Goal: Task Accomplishment & Management: Use online tool/utility

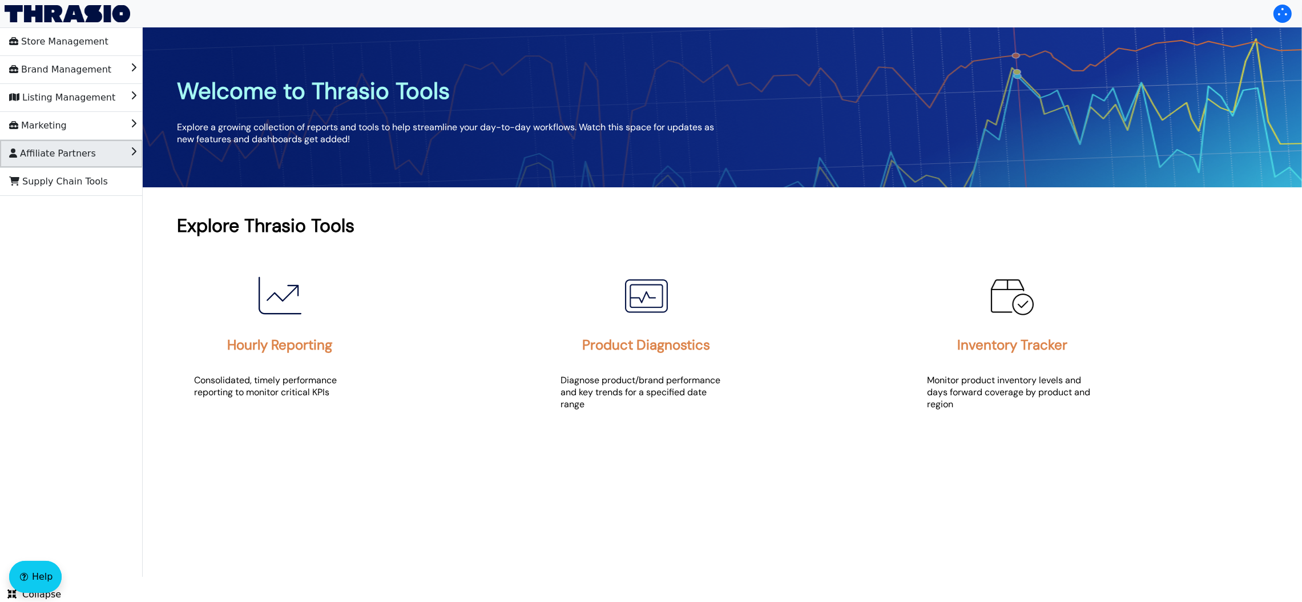
click at [50, 161] on span "Affiliate Partners" at bounding box center [52, 153] width 87 height 18
click at [52, 159] on span "Affiliate Partners" at bounding box center [52, 153] width 87 height 18
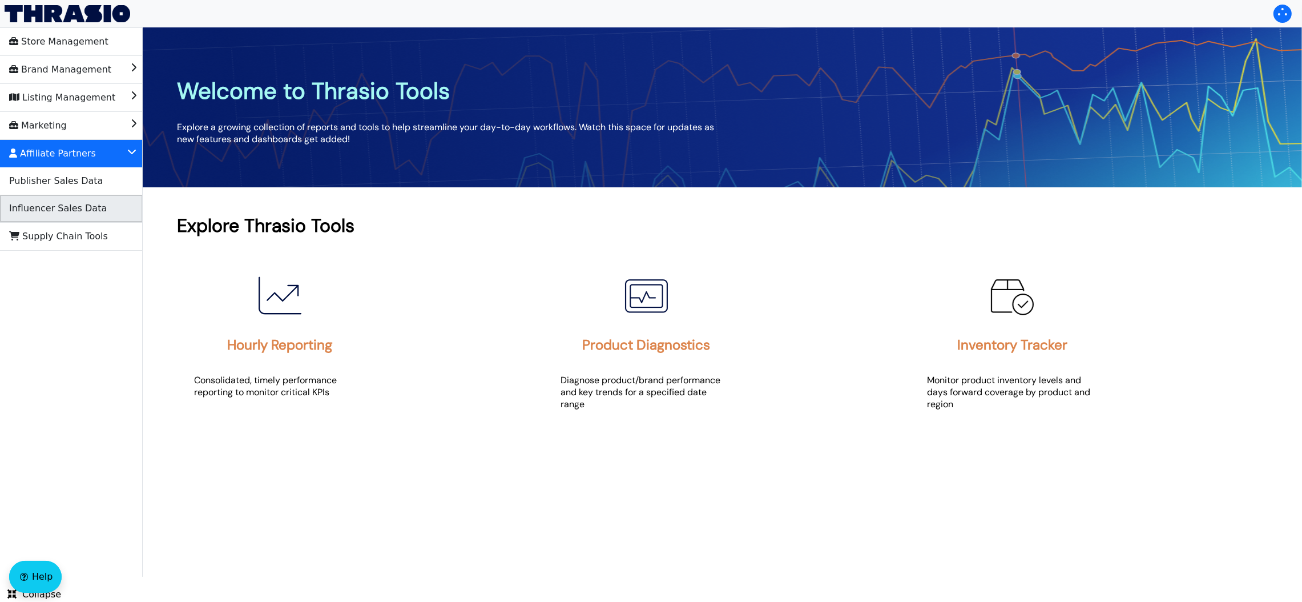
click at [63, 207] on span "Influencer Sales Data" at bounding box center [58, 208] width 98 height 18
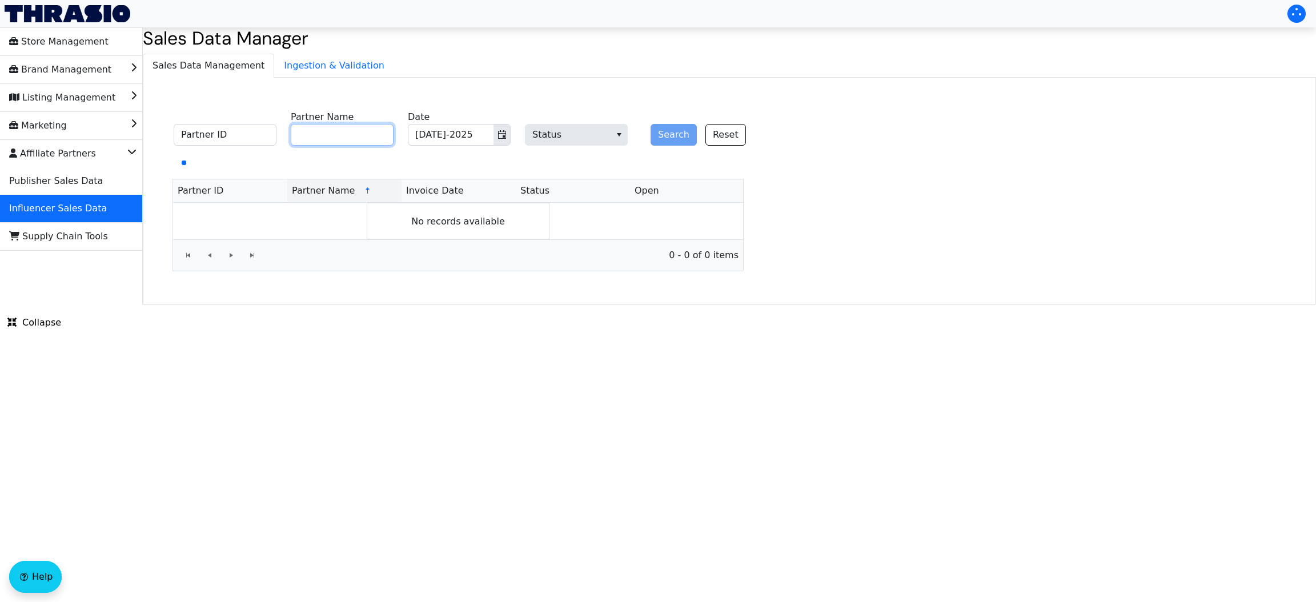
click at [337, 135] on input "Partner Name" at bounding box center [342, 135] width 103 height 22
type input "[PERSON_NAME]"
click at [314, 305] on html "Store Management Brand Management Listing Management Marketing Affiliate Partne…" at bounding box center [658, 152] width 1316 height 305
click at [664, 137] on button "Search" at bounding box center [673, 135] width 46 height 22
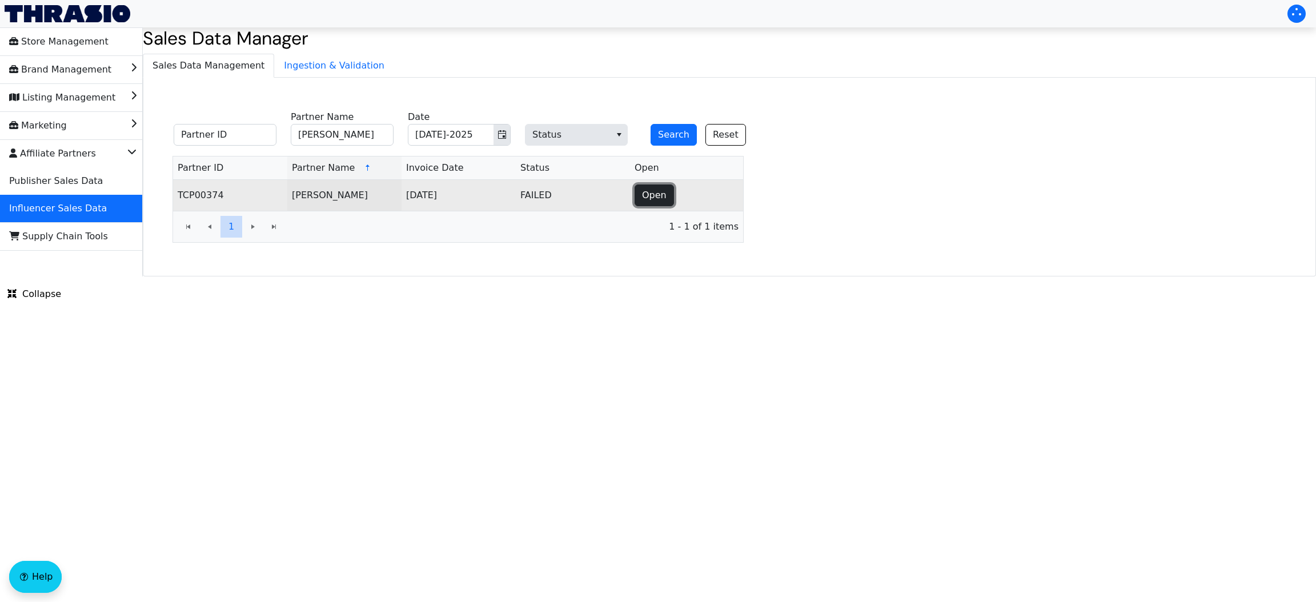
click at [655, 195] on span "Open" at bounding box center [654, 195] width 25 height 14
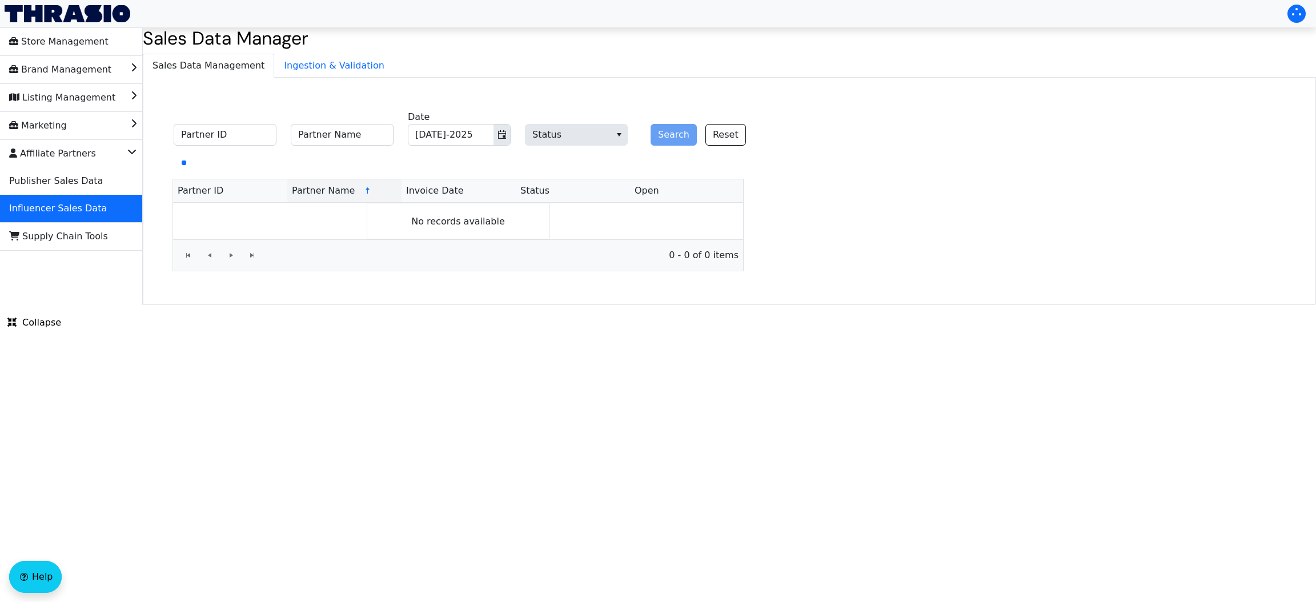
click at [673, 134] on div "Search Reset" at bounding box center [693, 127] width 103 height 35
click at [502, 132] on icon "Toggle calendar" at bounding box center [501, 134] width 9 height 9
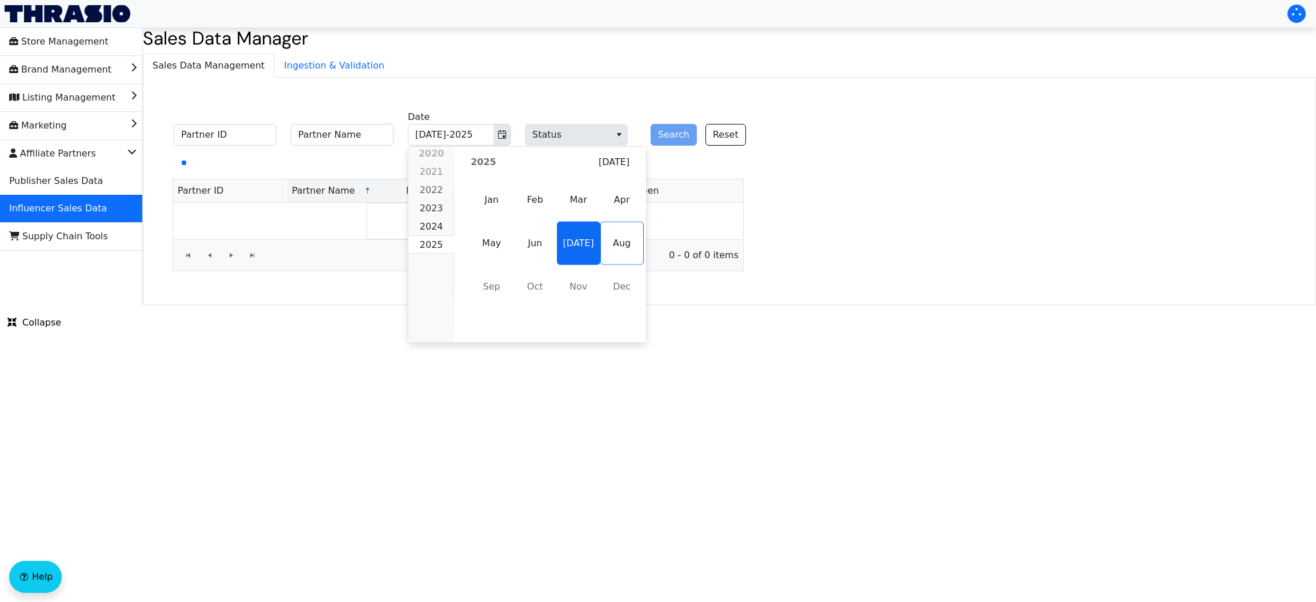
click at [560, 236] on span "[DATE]" at bounding box center [578, 243] width 43 height 43
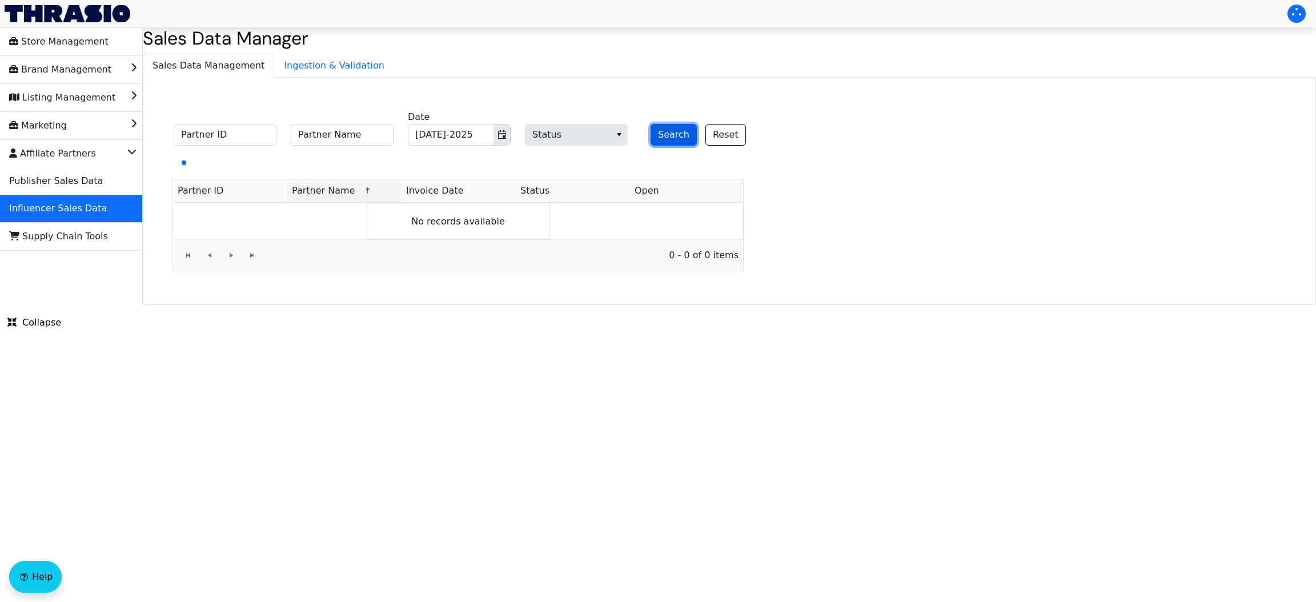
click at [671, 132] on button "Search" at bounding box center [673, 135] width 46 height 22
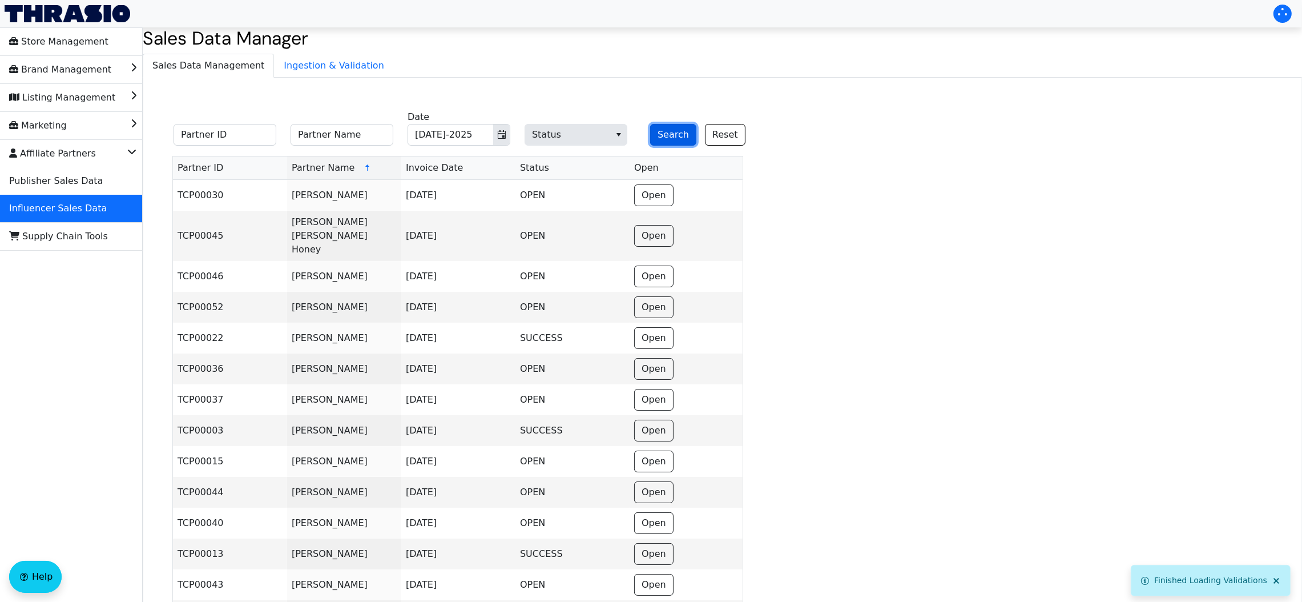
click at [671, 125] on button "Search" at bounding box center [673, 135] width 46 height 22
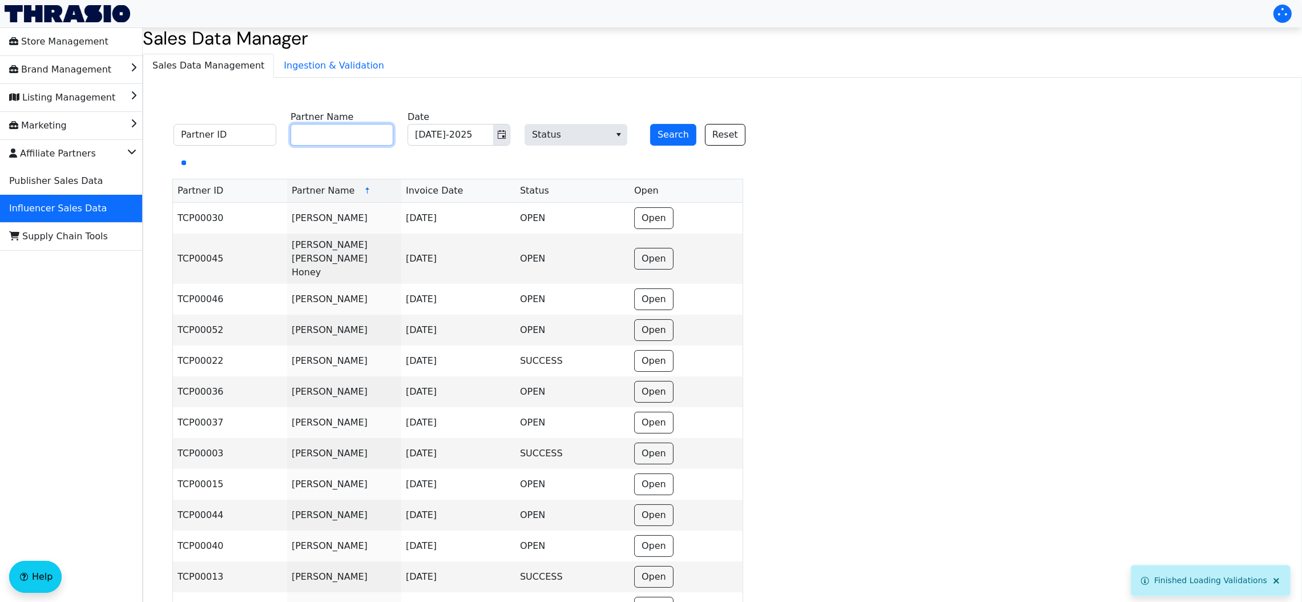
click at [331, 133] on input "Partner Name" at bounding box center [342, 135] width 103 height 22
type input "[PERSON_NAME]"
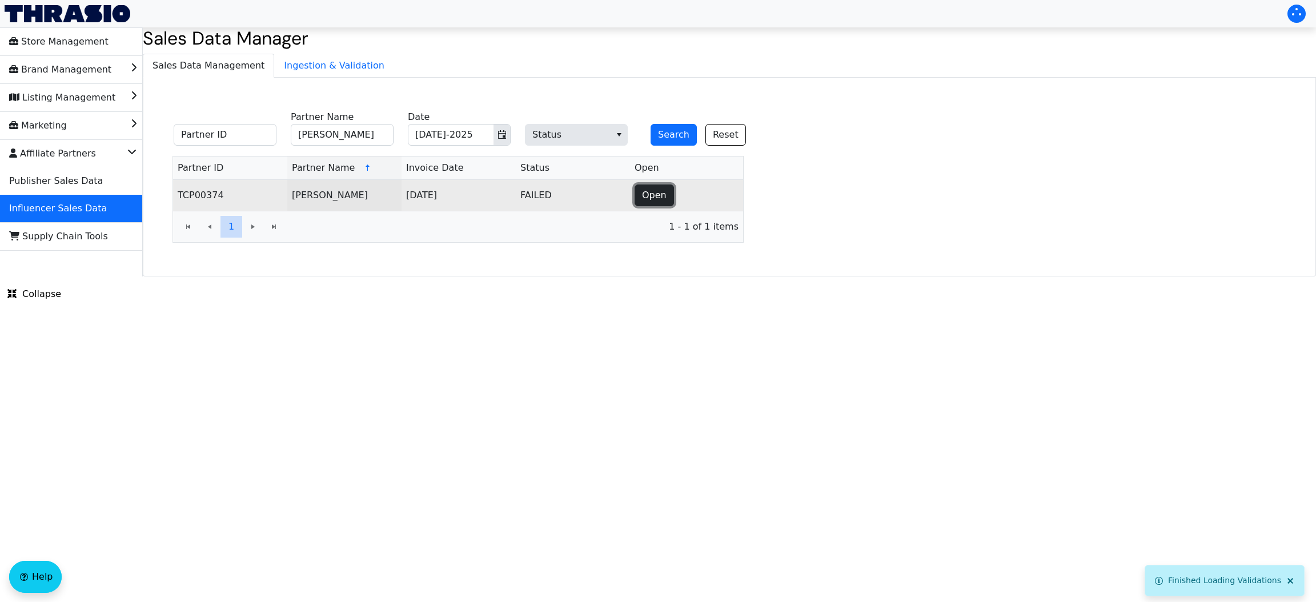
click at [655, 201] on span "Open" at bounding box center [654, 195] width 25 height 14
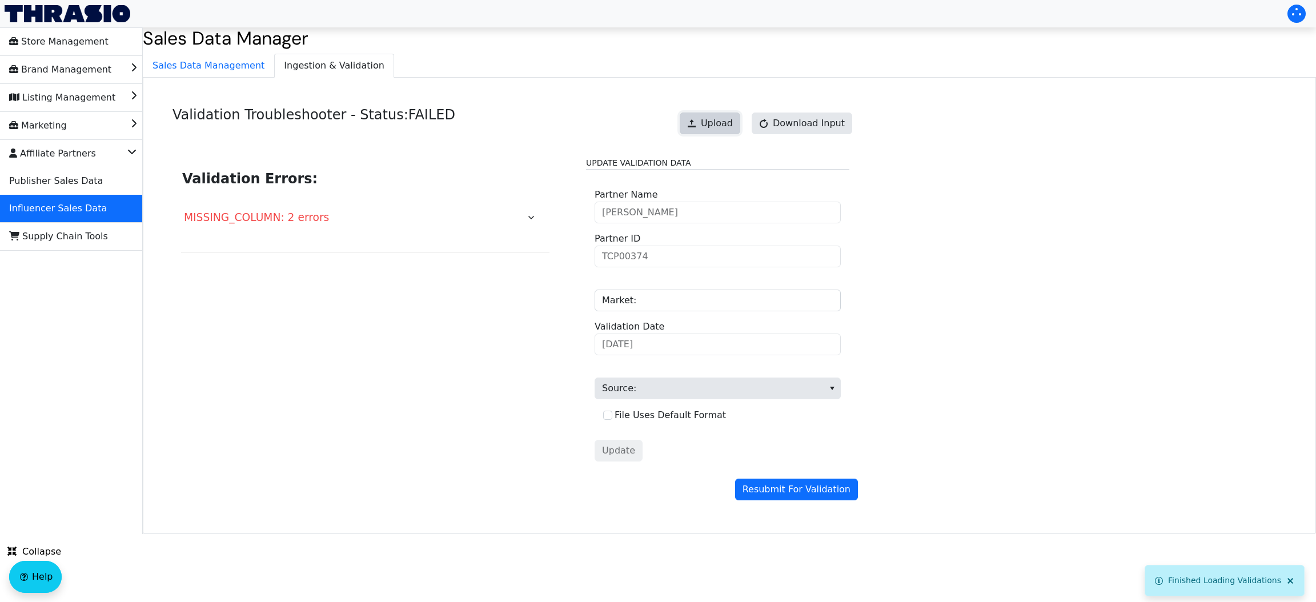
click at [697, 131] on button "Upload" at bounding box center [709, 123] width 61 height 22
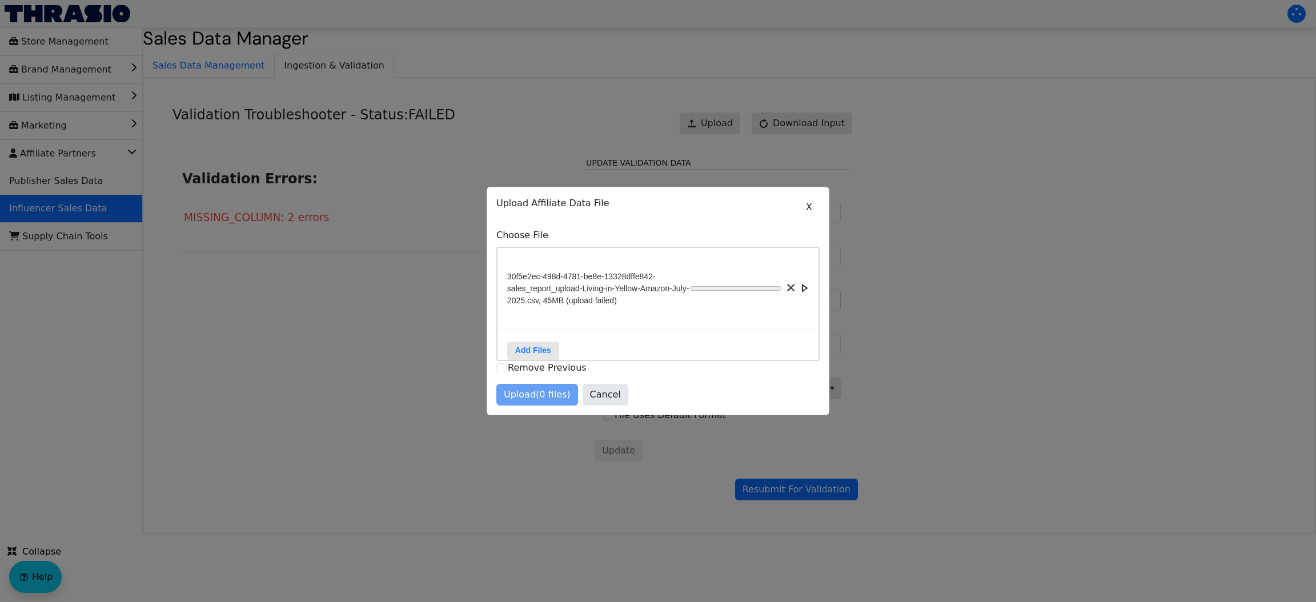
click at [742, 228] on label "Choose File" at bounding box center [657, 235] width 323 height 14
click at [787, 284] on span at bounding box center [791, 288] width 8 height 8
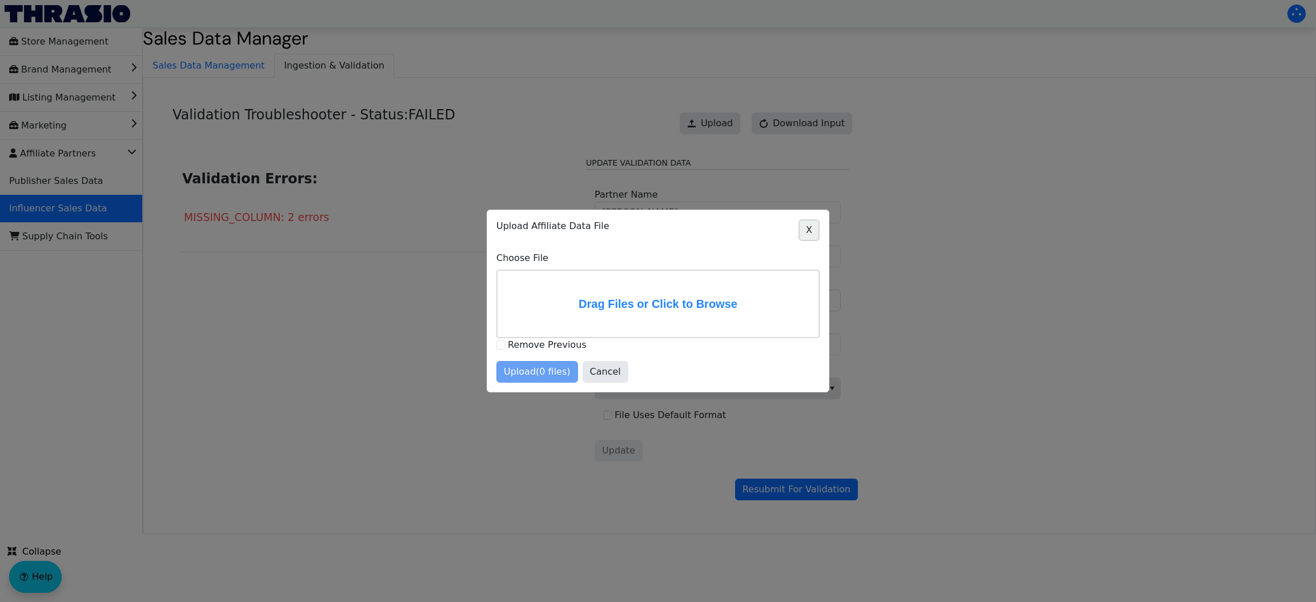
click at [811, 228] on span "X" at bounding box center [809, 230] width 6 height 14
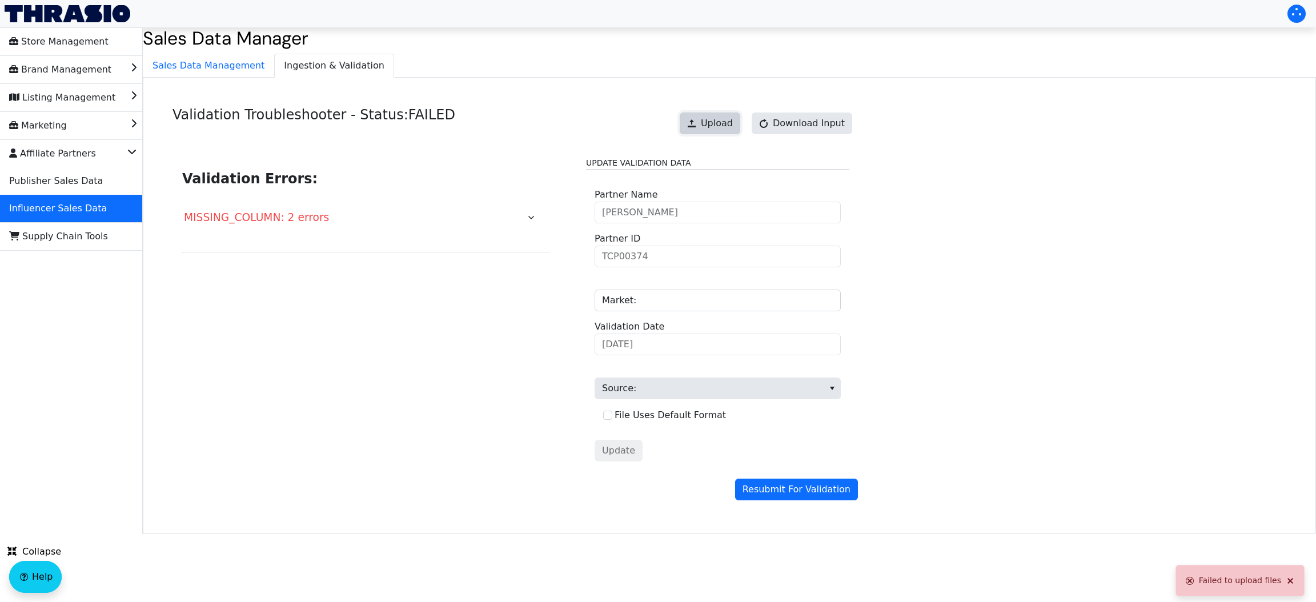
click at [717, 130] on span "Upload" at bounding box center [717, 123] width 32 height 14
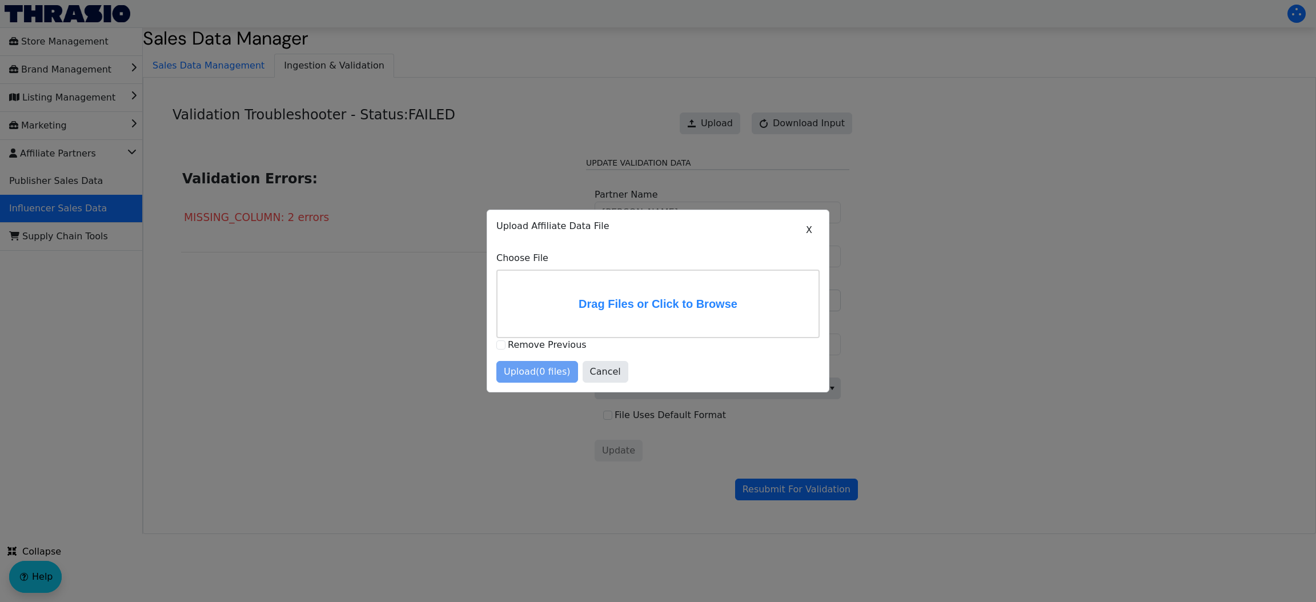
click at [660, 289] on label "Drag Files or Click to Browse" at bounding box center [657, 304] width 321 height 66
click at [0, 0] on input "Drag Files or Click to Browse" at bounding box center [0, 0] width 0 height 0
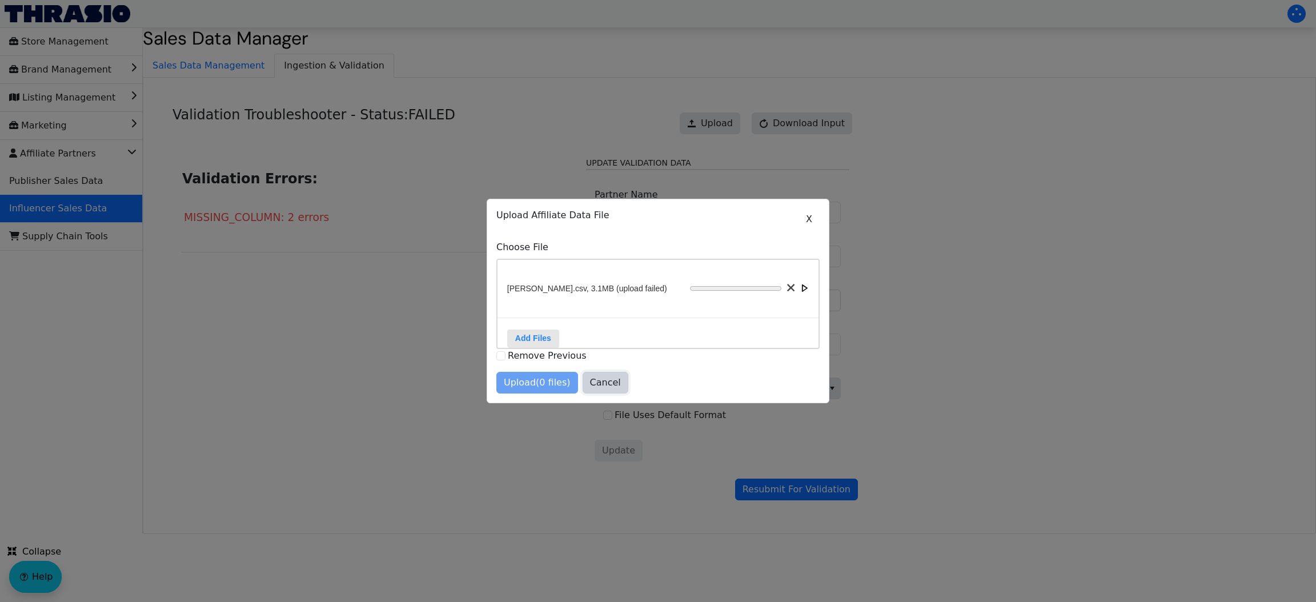
click at [596, 389] on span "Cancel" at bounding box center [605, 383] width 31 height 14
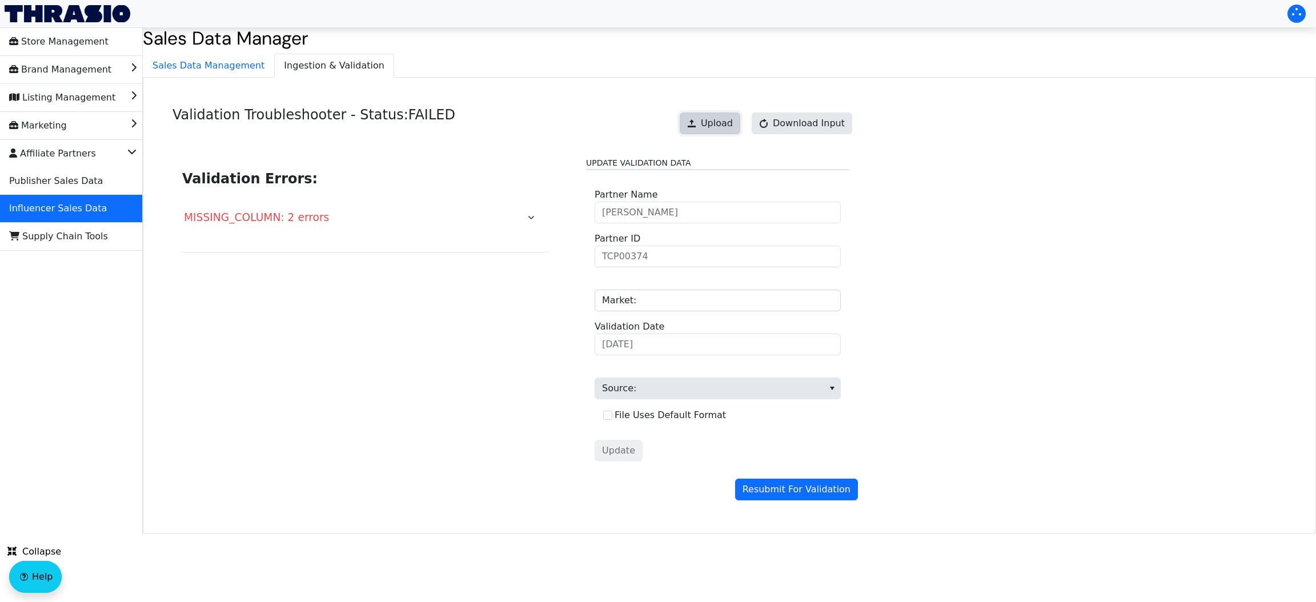
click at [714, 123] on span "Upload" at bounding box center [717, 123] width 32 height 14
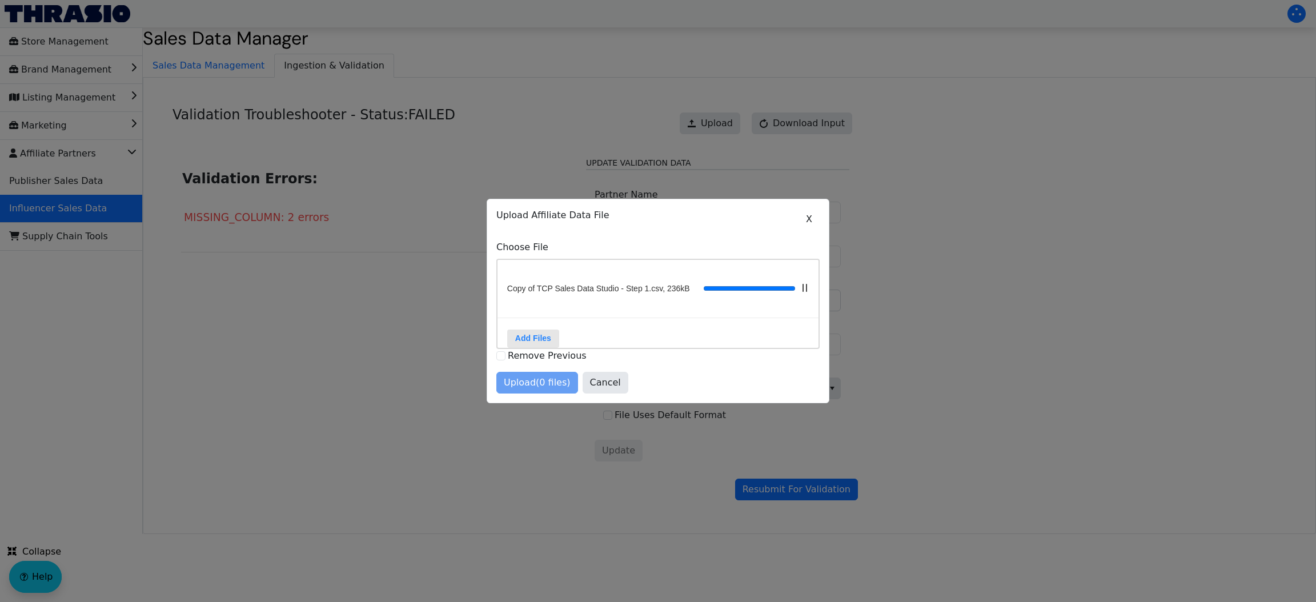
click at [675, 228] on div "X Upload Affiliate Data File Choose File Copy of TCP Sales Data Studio - Step 1…" at bounding box center [657, 301] width 323 height 186
click at [544, 389] on span "Upload (1 files)" at bounding box center [537, 383] width 67 height 14
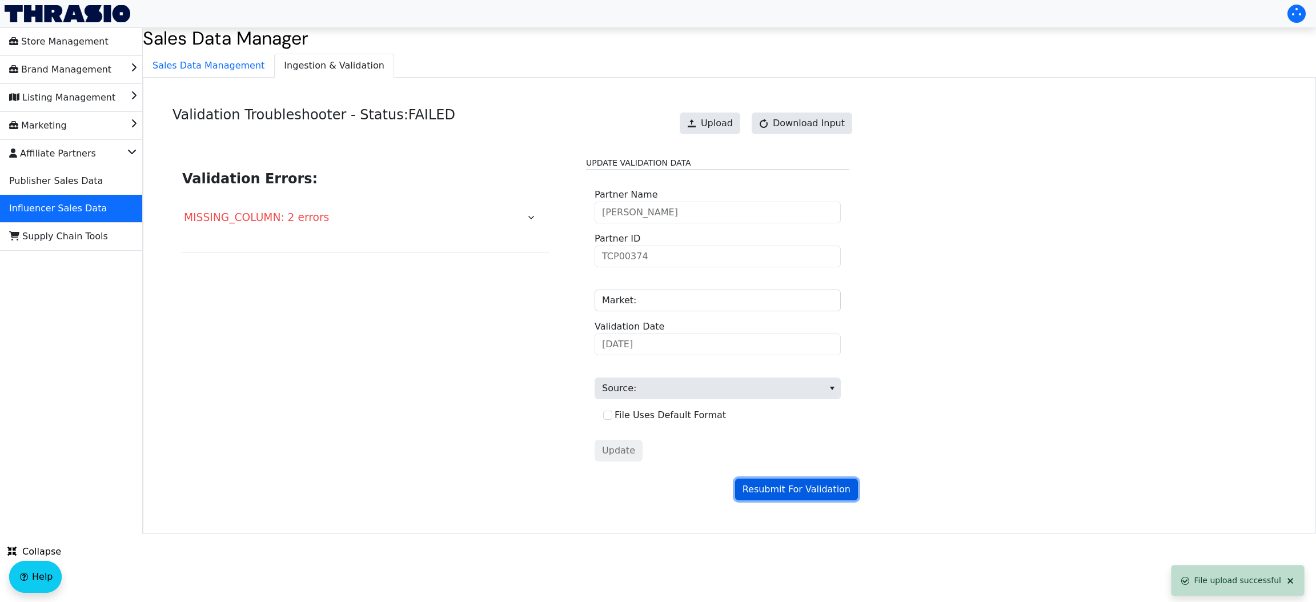
click at [783, 488] on span "Resubmit For Validation" at bounding box center [796, 489] width 108 height 14
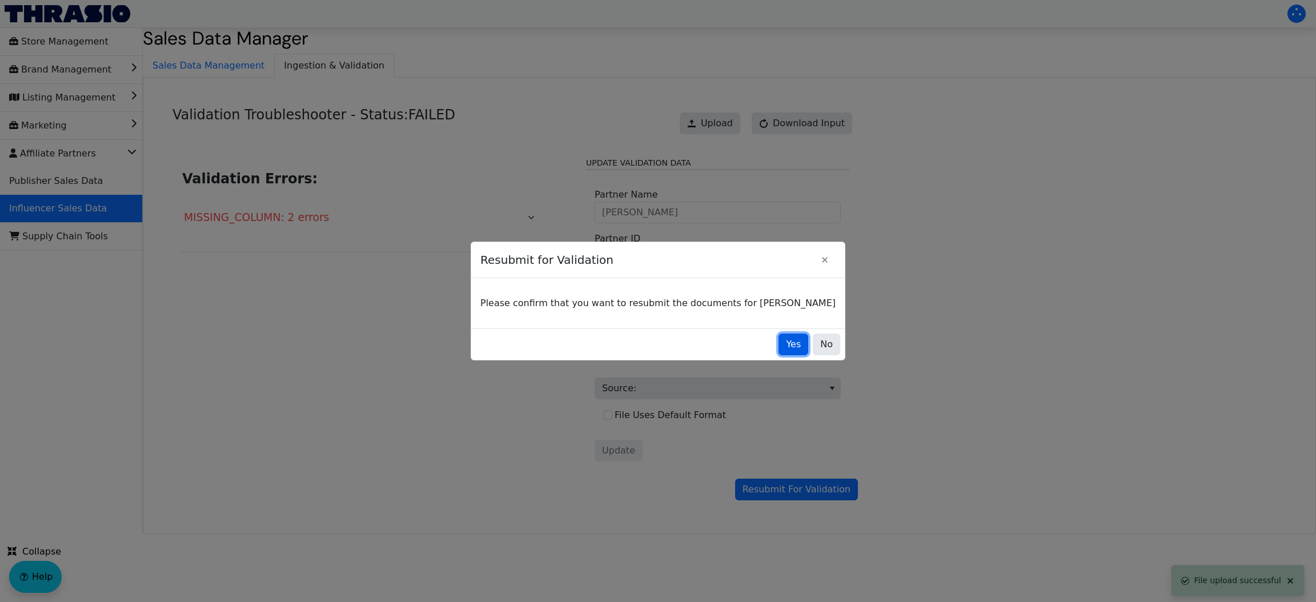
click at [778, 335] on button "Yes" at bounding box center [793, 344] width 30 height 22
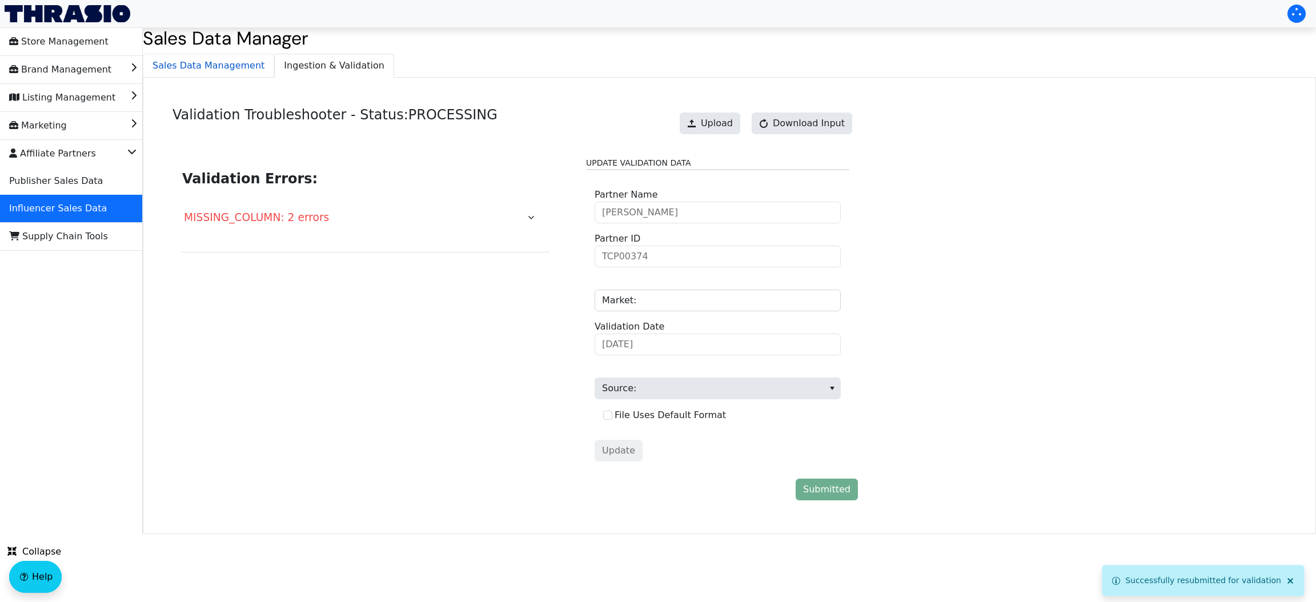
click at [227, 65] on span "Sales Data Management" at bounding box center [208, 65] width 130 height 23
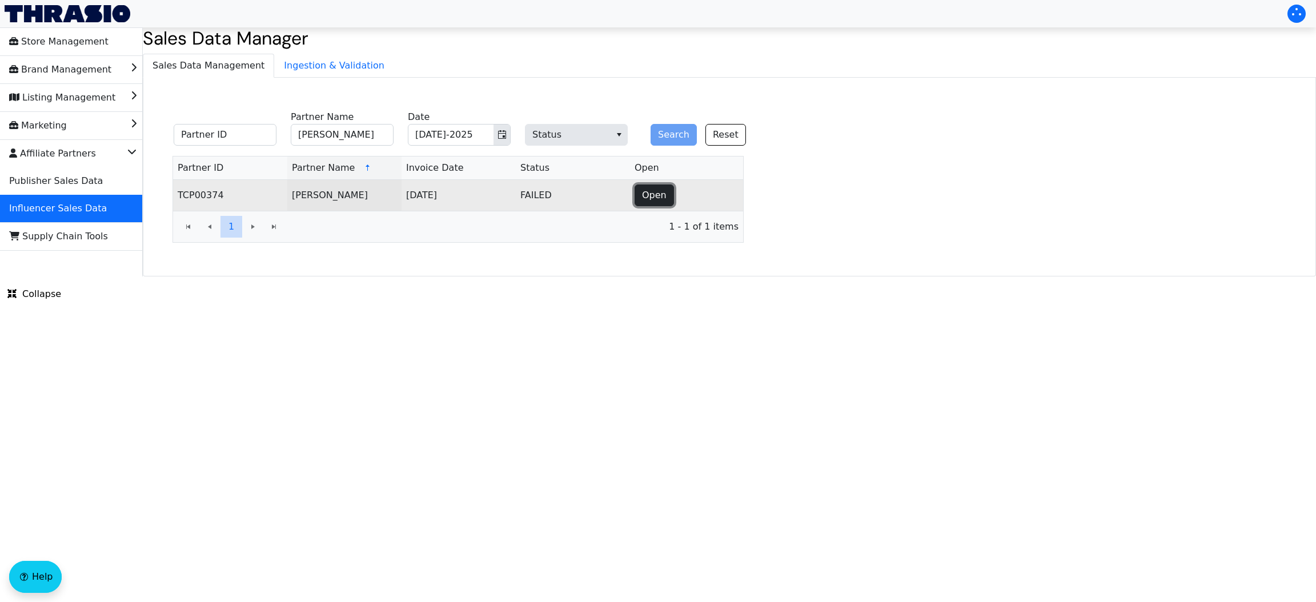
click at [651, 199] on span "Open" at bounding box center [654, 195] width 25 height 14
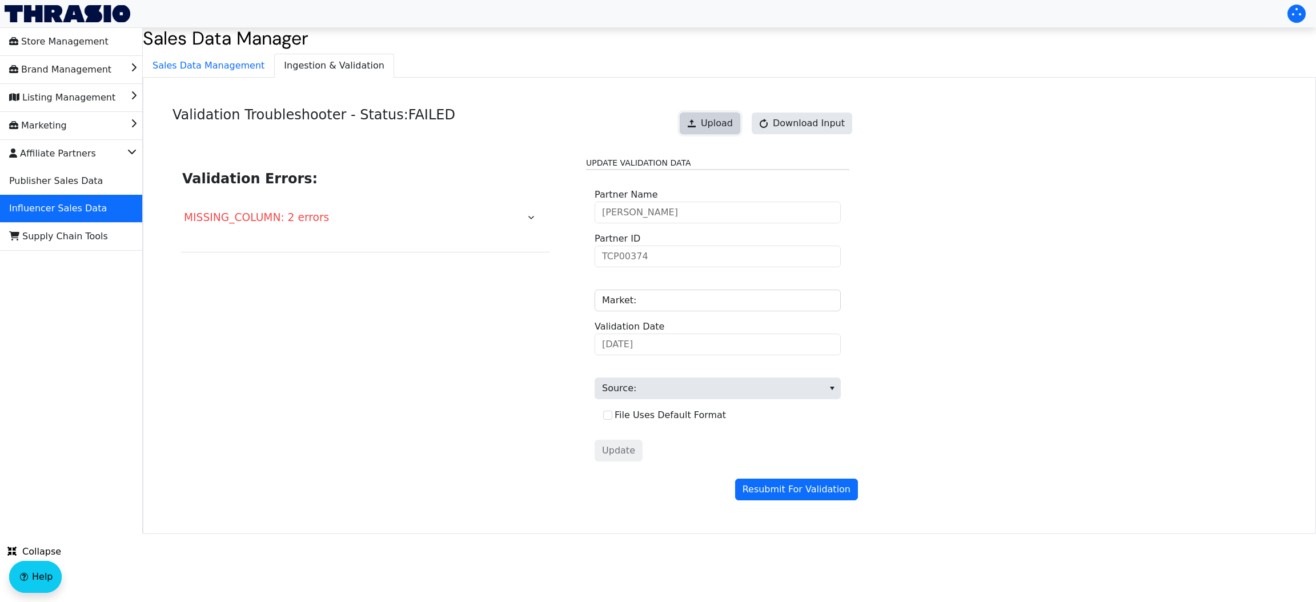
click at [723, 123] on span "Upload" at bounding box center [717, 123] width 32 height 14
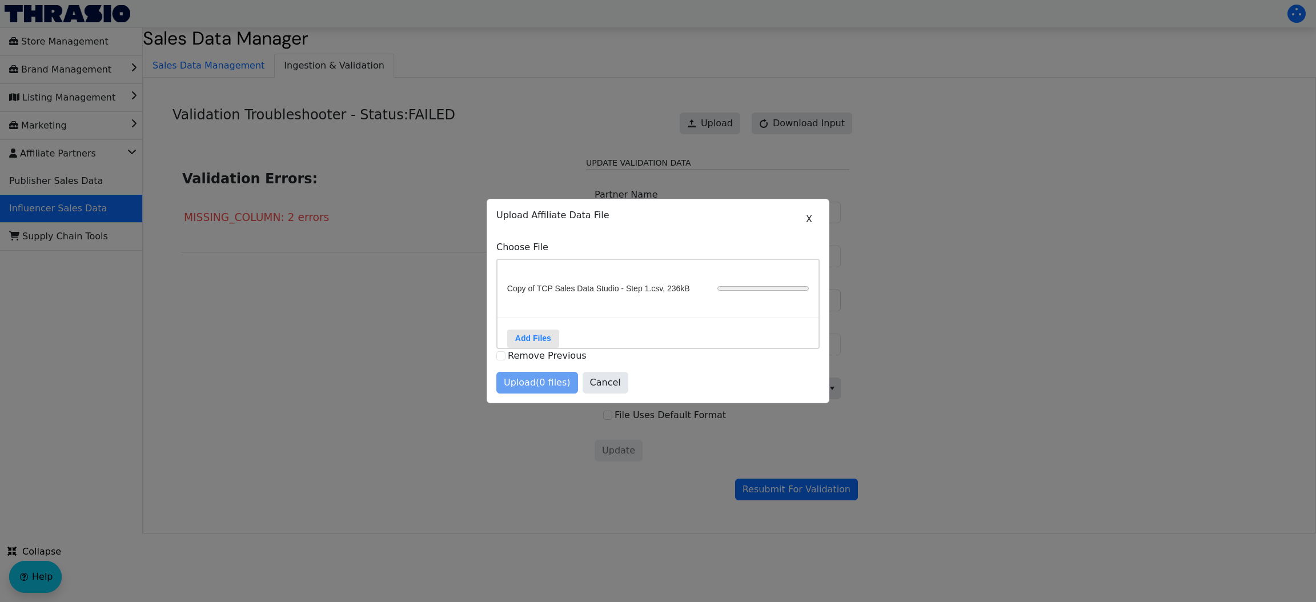
click at [794, 223] on div "X Upload Affiliate Data File Choose File Copy of TCP Sales Data Studio - Step 1…" at bounding box center [657, 301] width 323 height 186
click at [616, 391] on button "Cancel" at bounding box center [605, 383] width 46 height 22
click at [592, 389] on span "Cancel" at bounding box center [605, 383] width 31 height 14
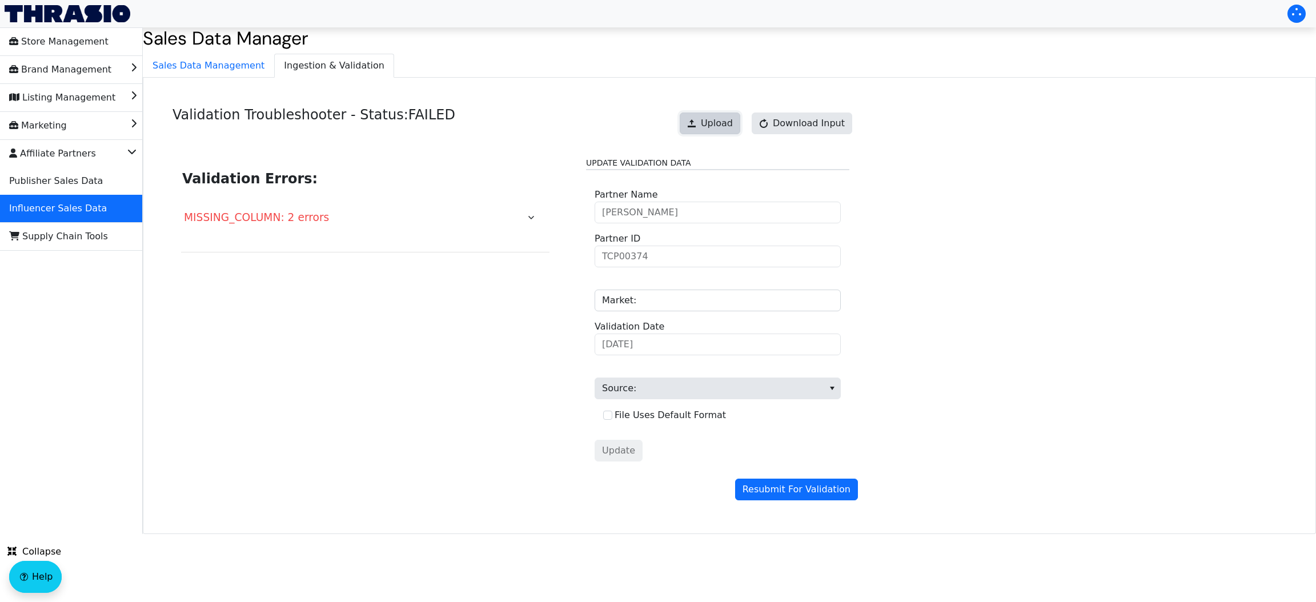
click at [730, 128] on span "Upload" at bounding box center [717, 123] width 32 height 14
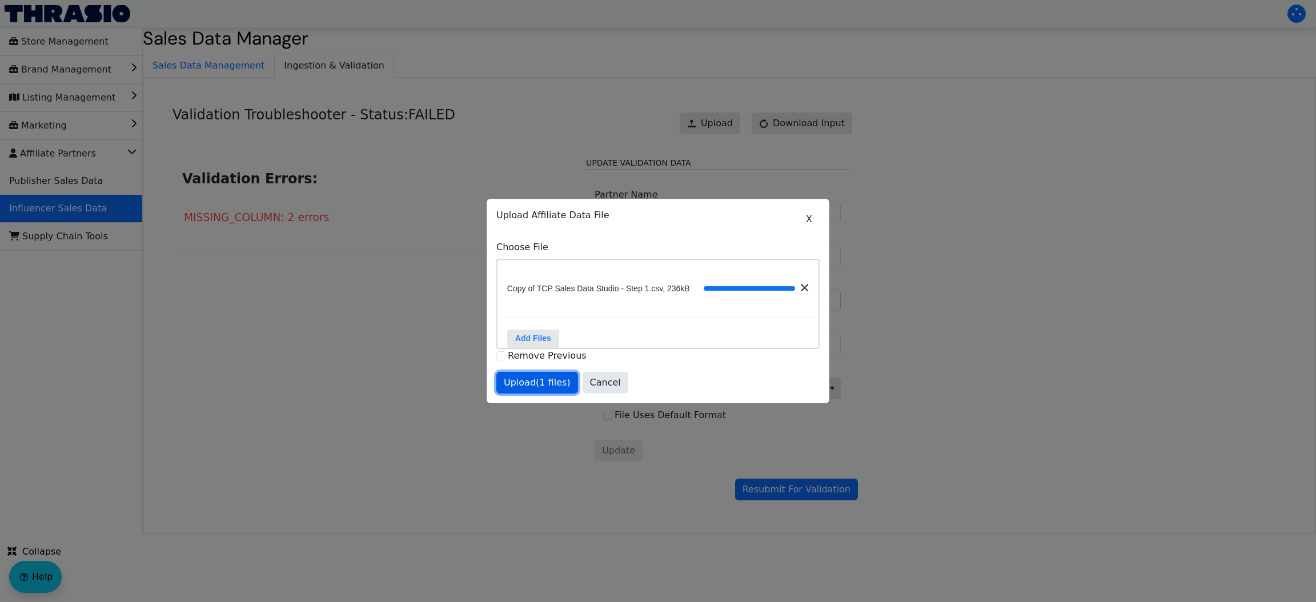
click at [522, 386] on span "Upload (1 files)" at bounding box center [537, 383] width 67 height 14
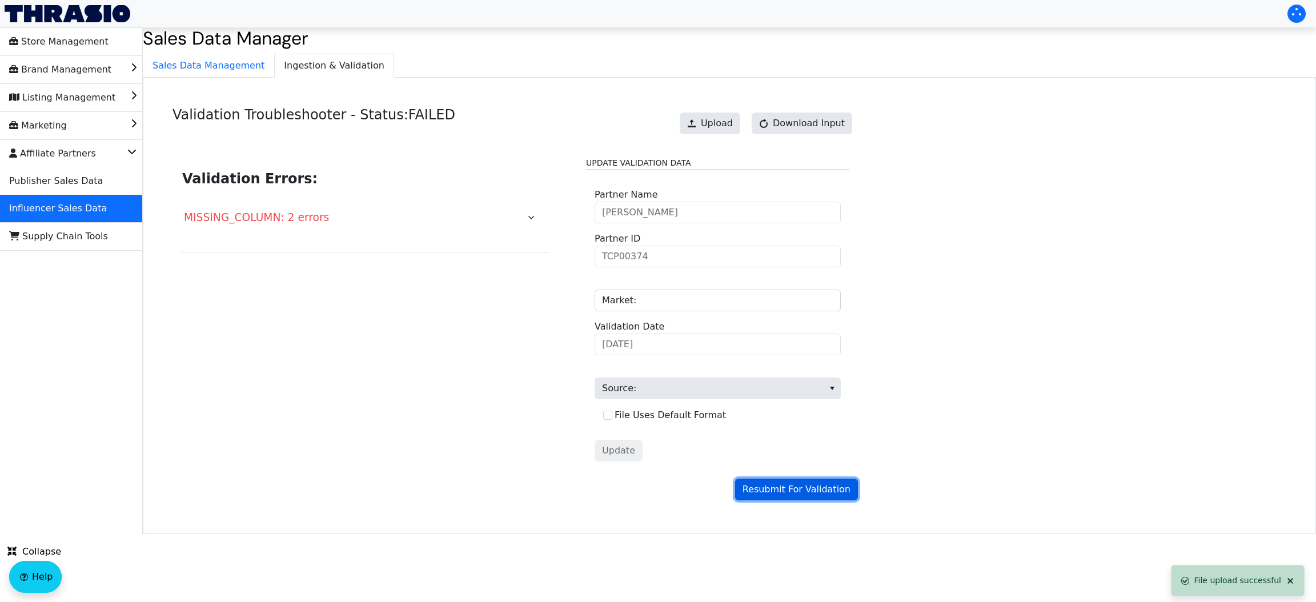
click at [775, 485] on span "Resubmit For Validation" at bounding box center [796, 489] width 108 height 14
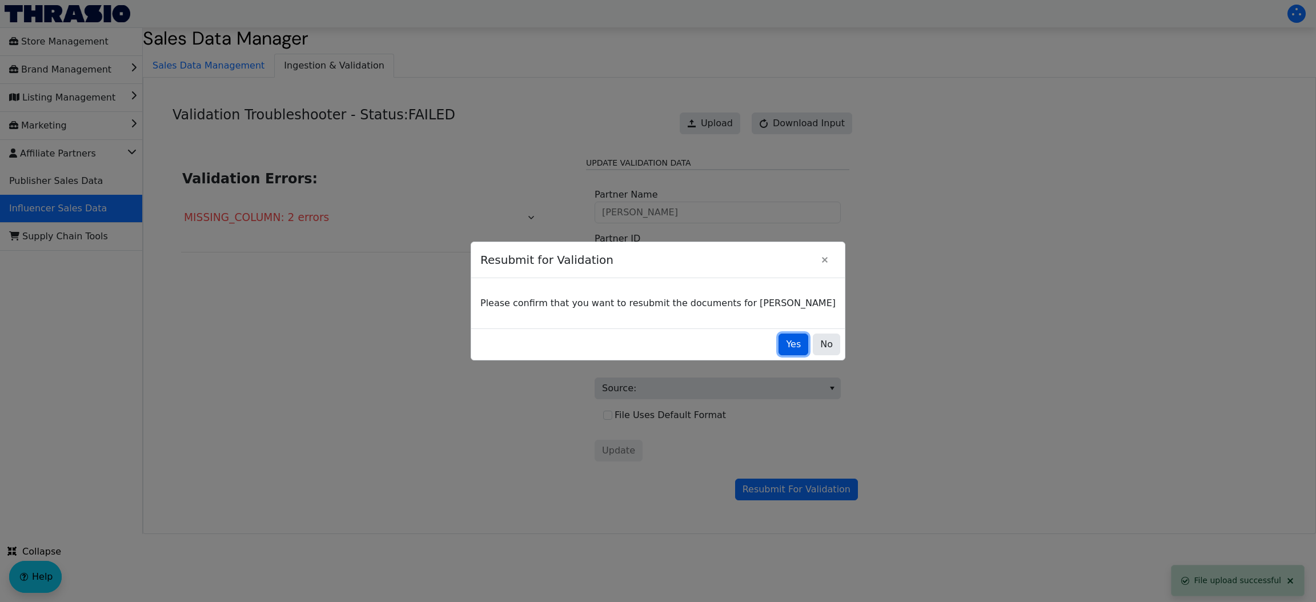
click at [778, 336] on button "Yes" at bounding box center [793, 344] width 30 height 22
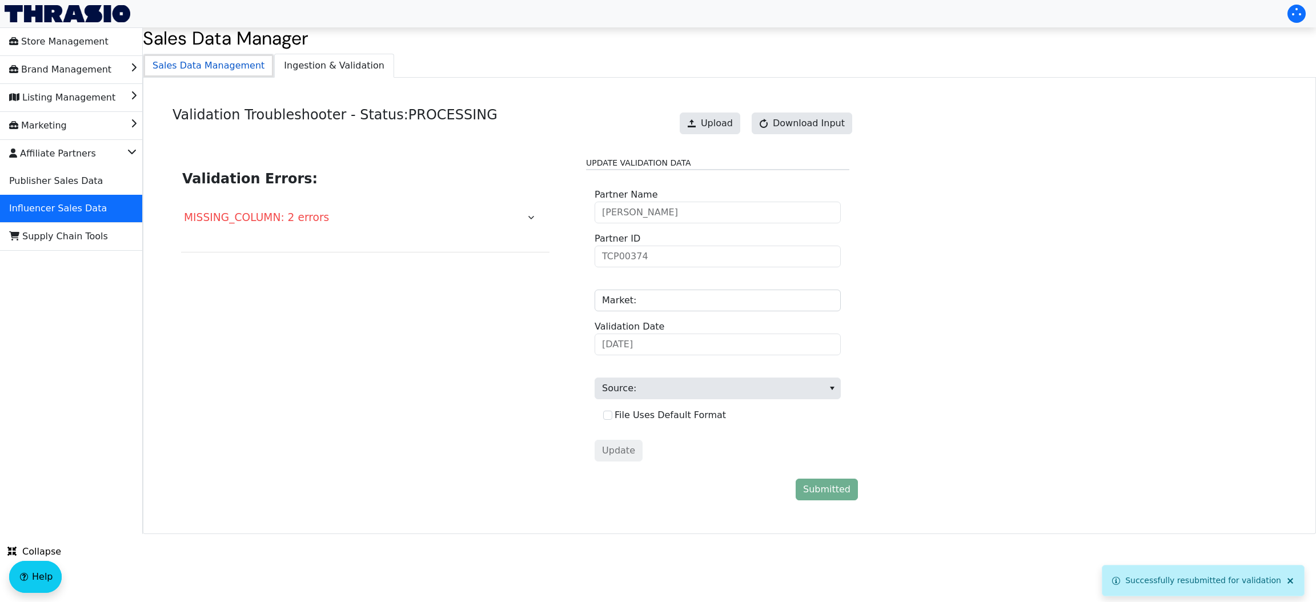
click at [197, 61] on span "Sales Data Management" at bounding box center [208, 65] width 130 height 23
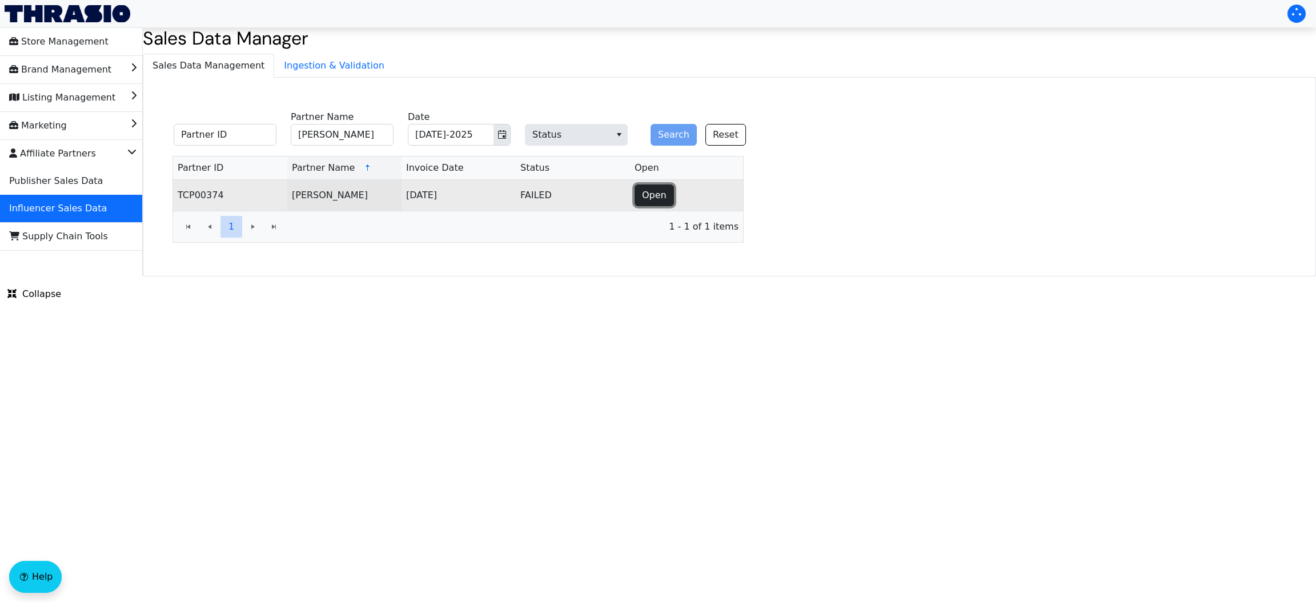
click at [651, 199] on span "Open" at bounding box center [654, 195] width 25 height 14
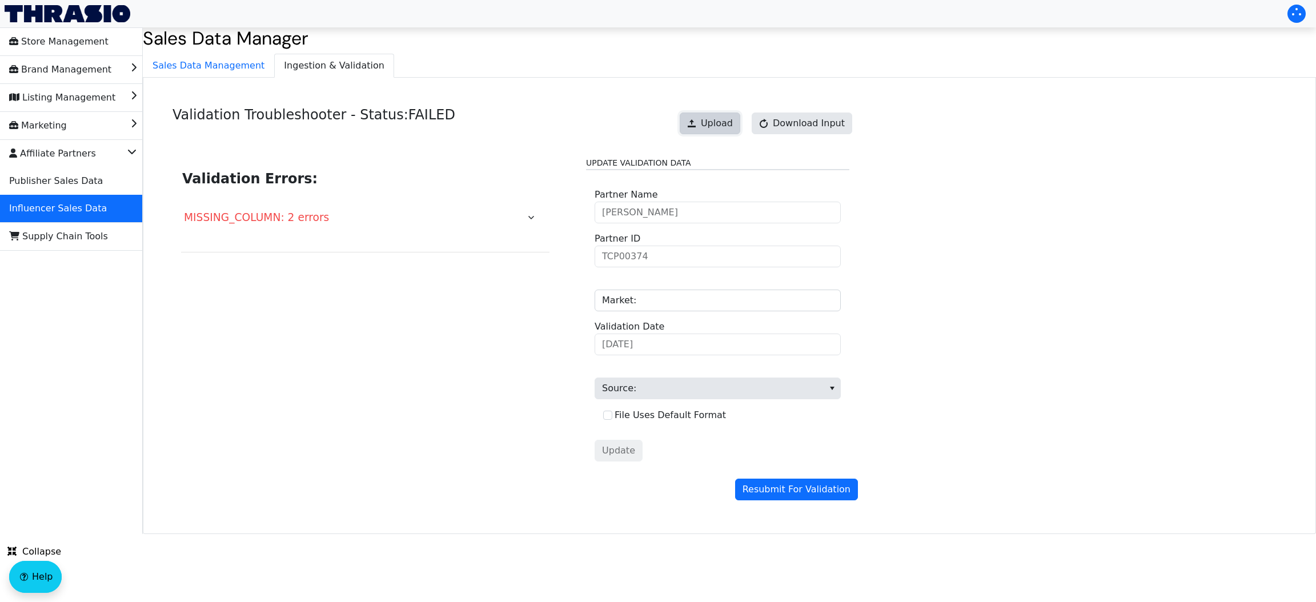
click at [729, 122] on span "Upload" at bounding box center [717, 123] width 32 height 14
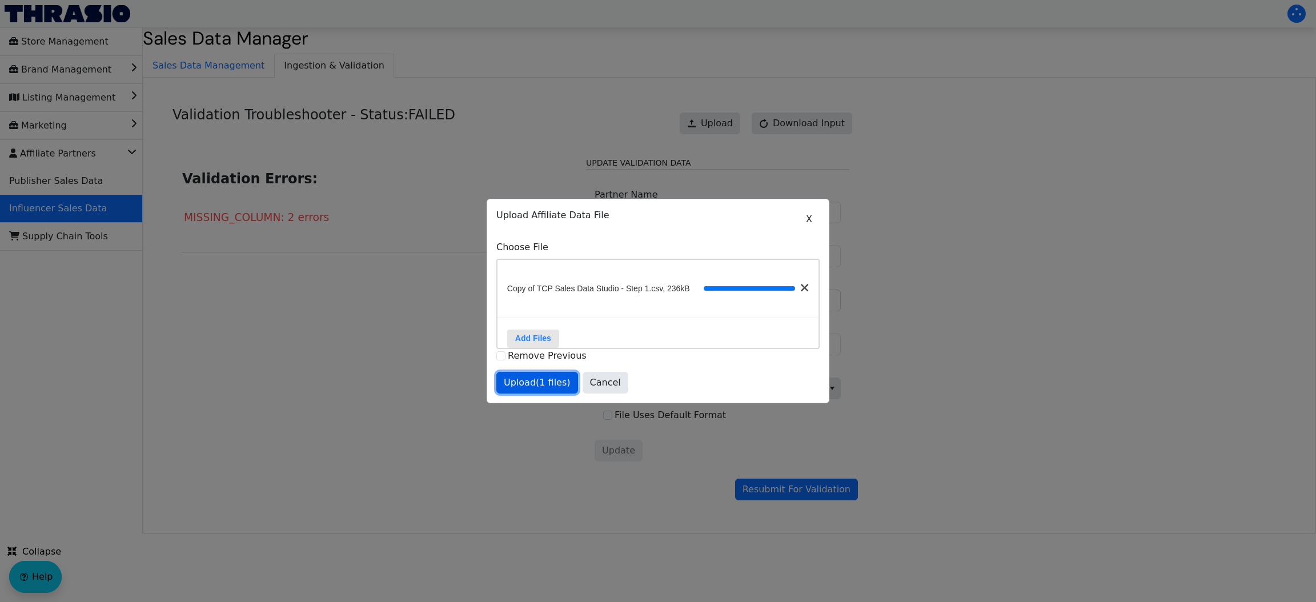
click at [525, 388] on span "Upload (1 files)" at bounding box center [537, 383] width 67 height 14
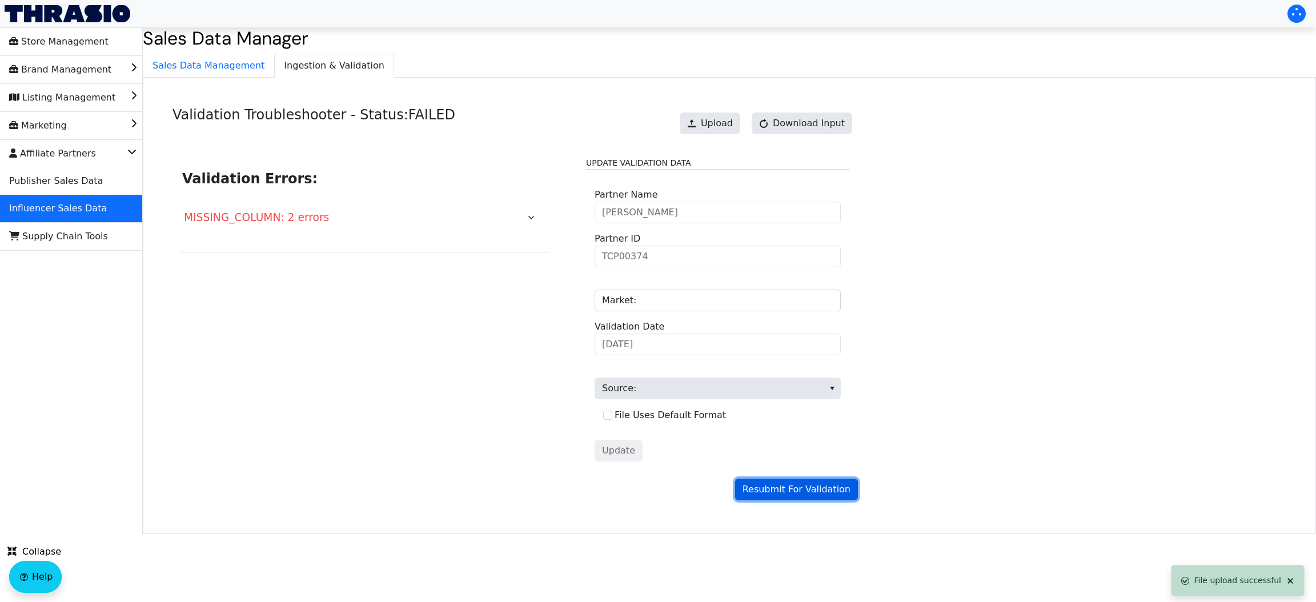
click at [787, 491] on span "Resubmit For Validation" at bounding box center [796, 489] width 108 height 14
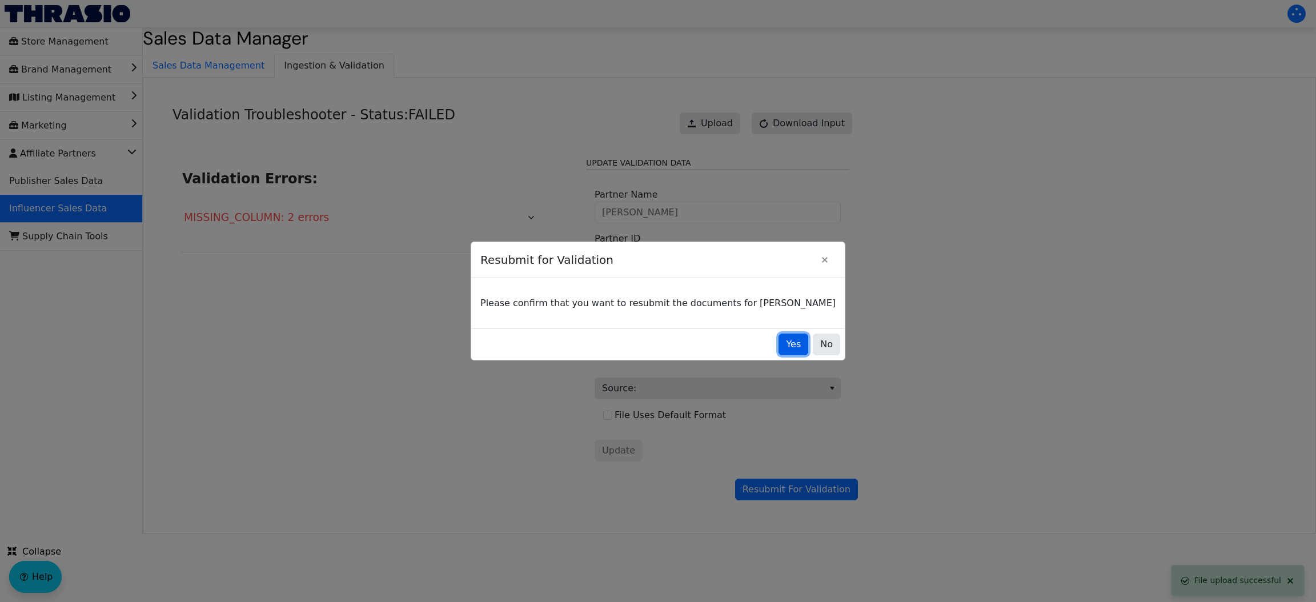
click at [778, 344] on button "Yes" at bounding box center [793, 344] width 30 height 22
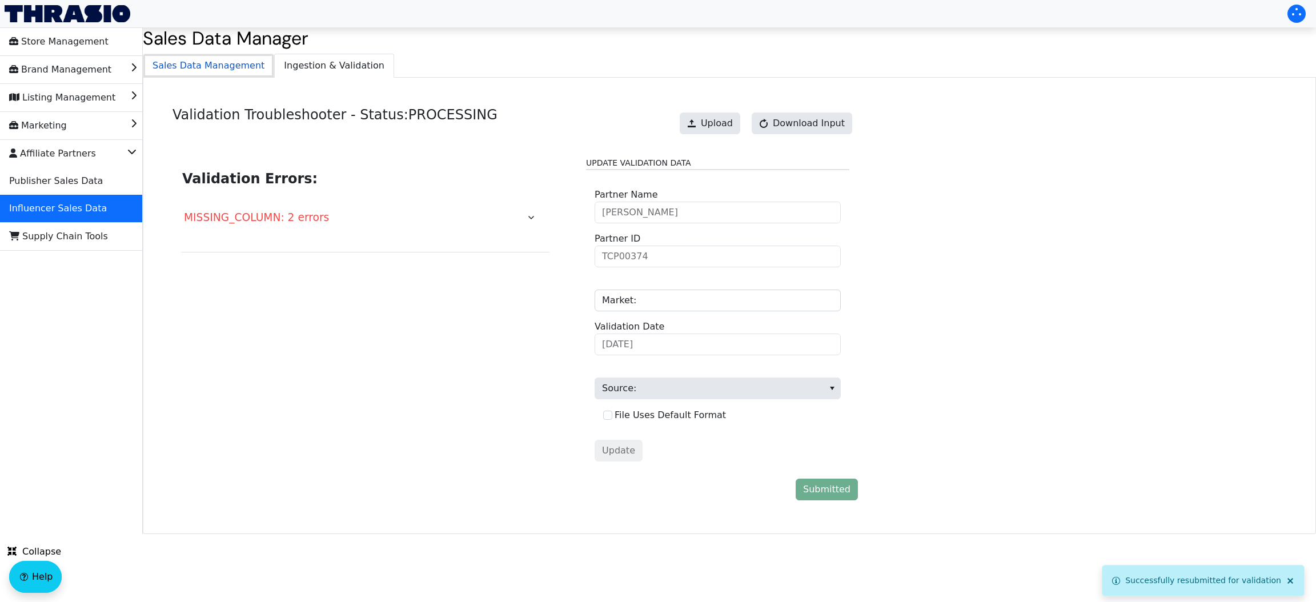
click at [215, 62] on span "Sales Data Management" at bounding box center [208, 65] width 130 height 23
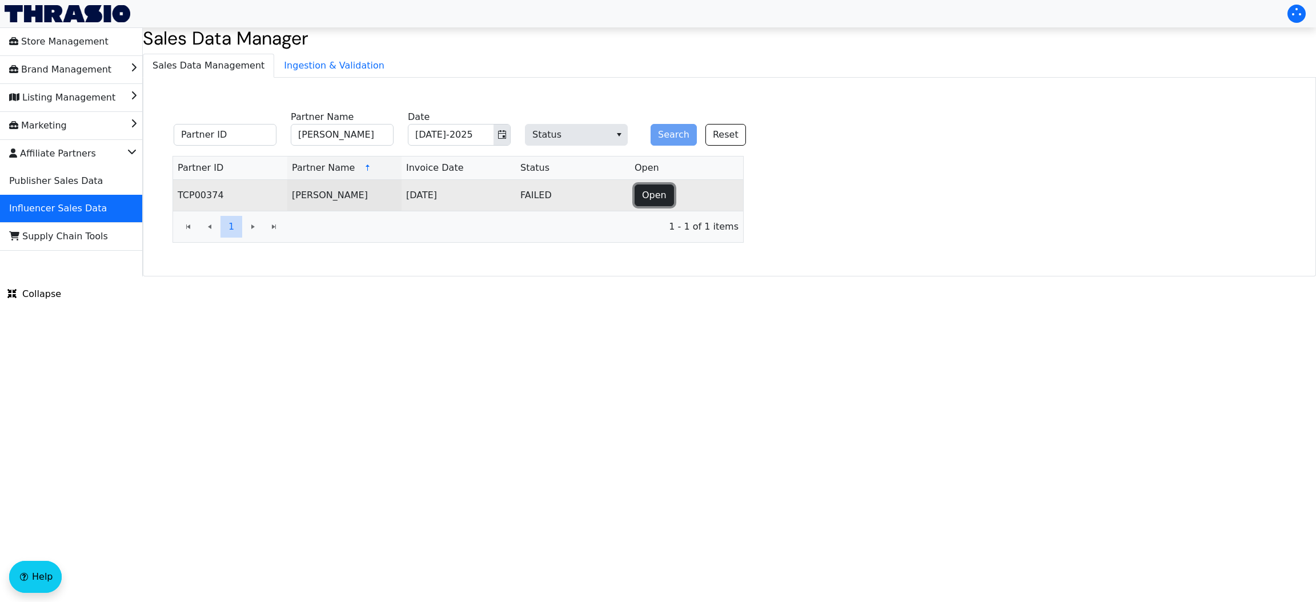
click at [642, 197] on span "Open" at bounding box center [654, 195] width 25 height 14
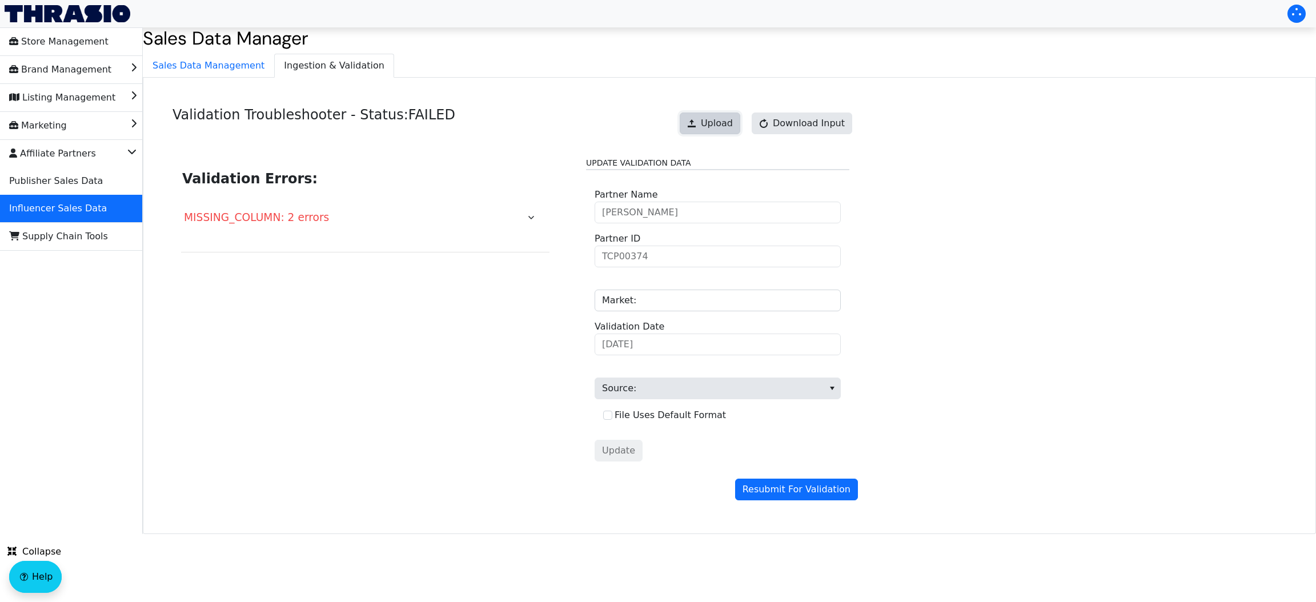
click at [714, 123] on span "Upload" at bounding box center [717, 123] width 32 height 14
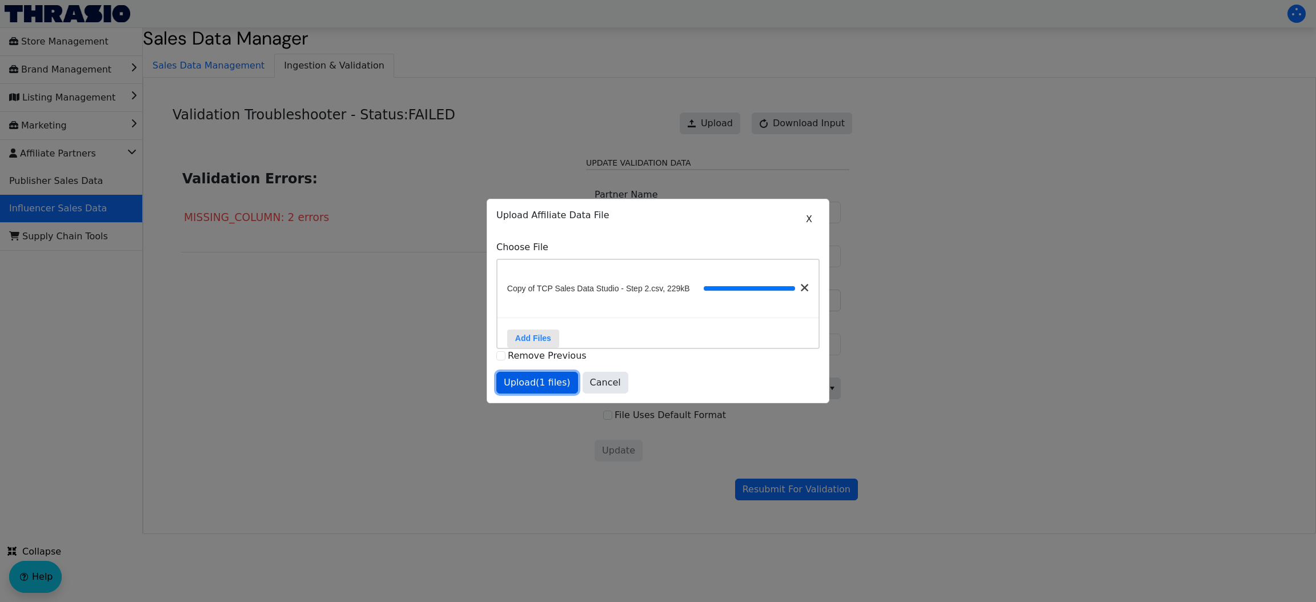
click at [533, 379] on button "Upload (1 files)" at bounding box center [537, 383] width 82 height 22
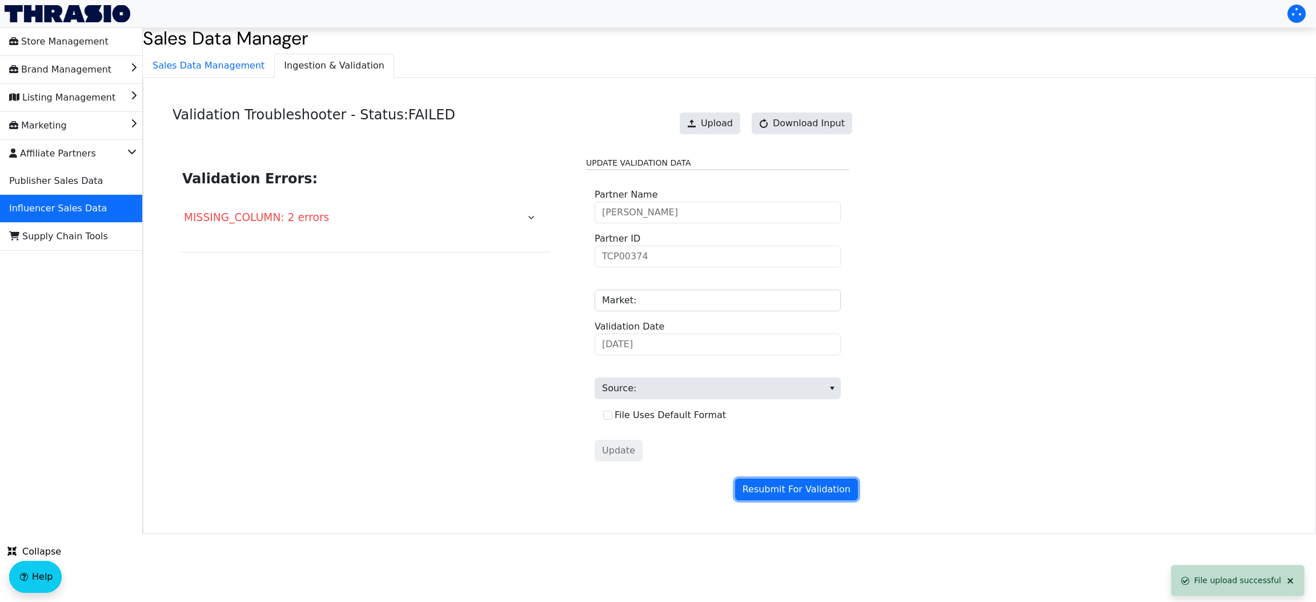
click at [780, 494] on span "Resubmit For Validation" at bounding box center [796, 489] width 108 height 14
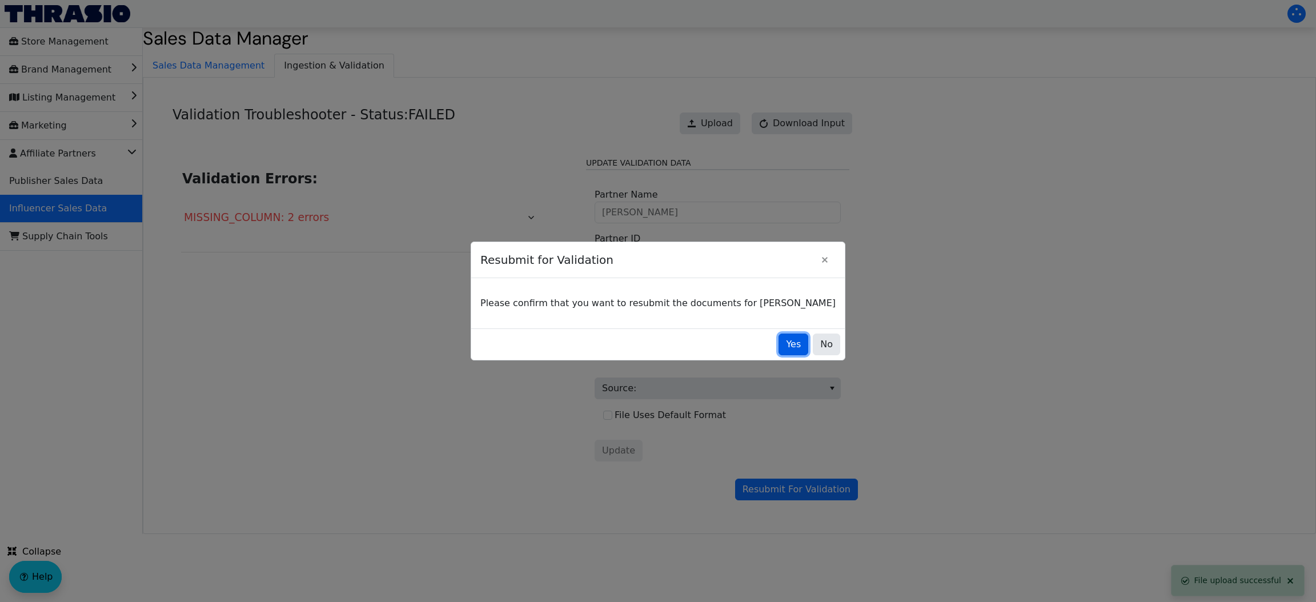
click at [786, 341] on span "Yes" at bounding box center [793, 344] width 15 height 14
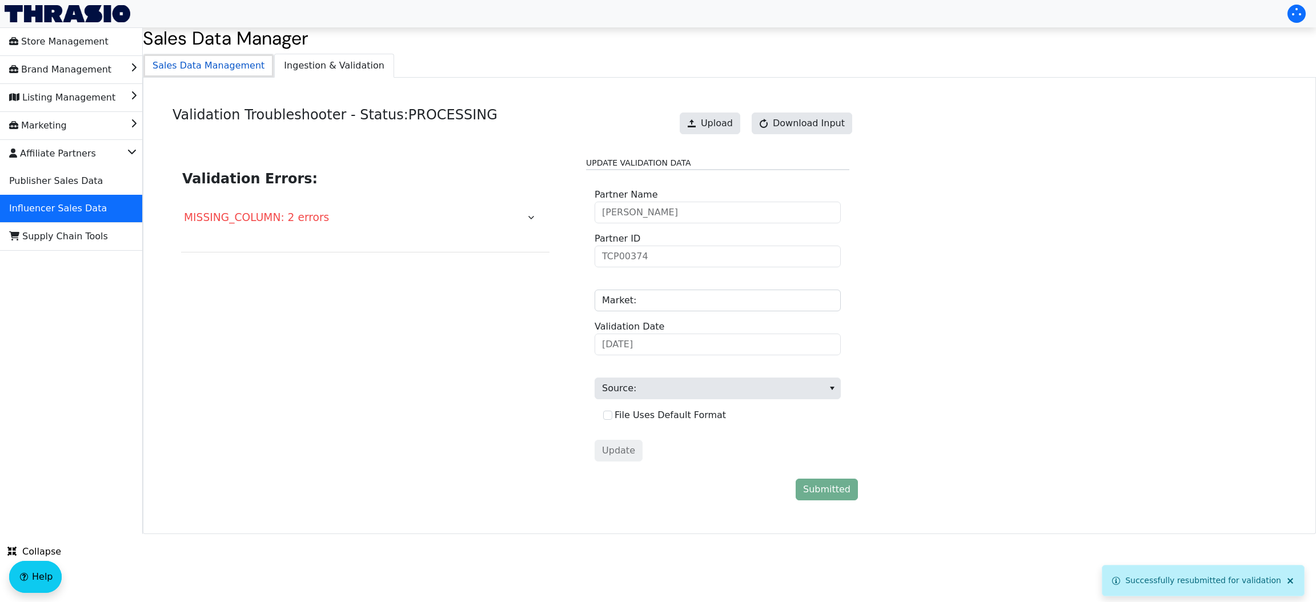
click at [229, 73] on span "Sales Data Management" at bounding box center [208, 65] width 130 height 23
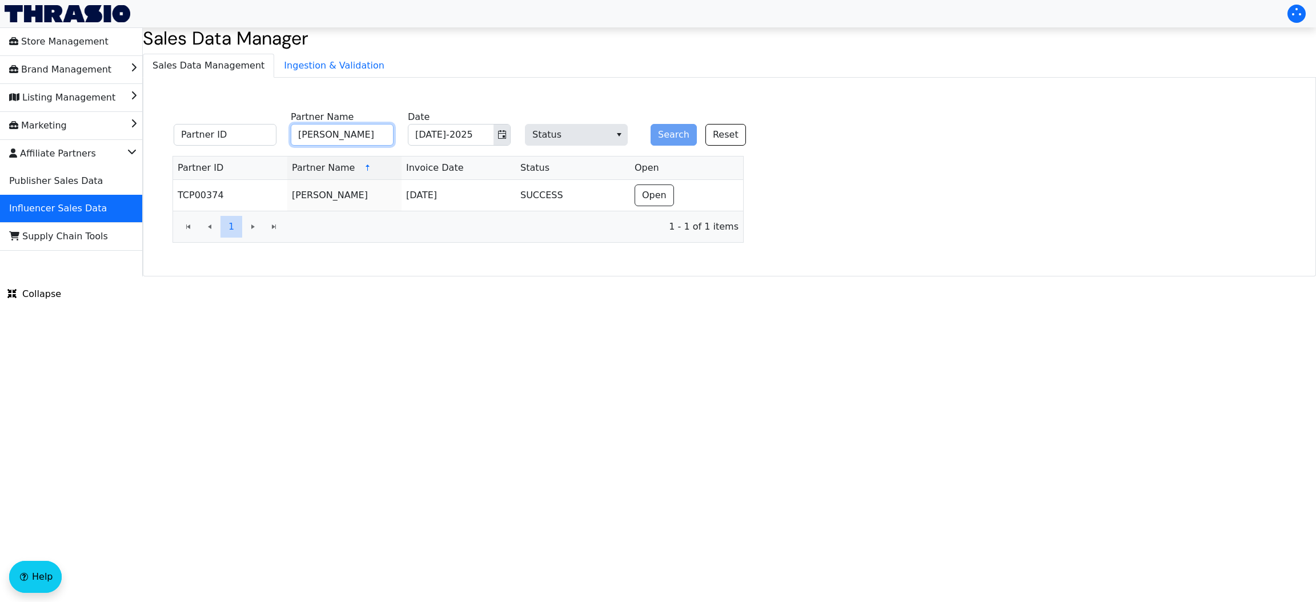
click at [365, 139] on input "[PERSON_NAME]" at bounding box center [342, 135] width 103 height 22
paste input "[PERSON_NAME]"
type input "[PERSON_NAME]"
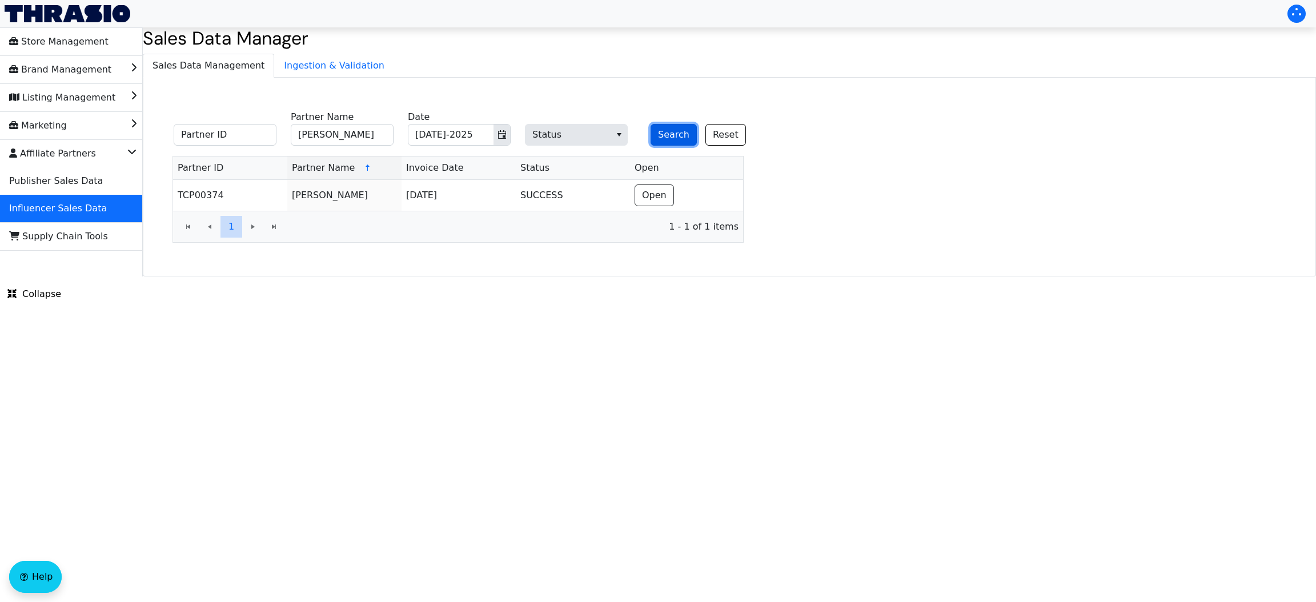
click at [677, 131] on button "Search" at bounding box center [673, 135] width 46 height 22
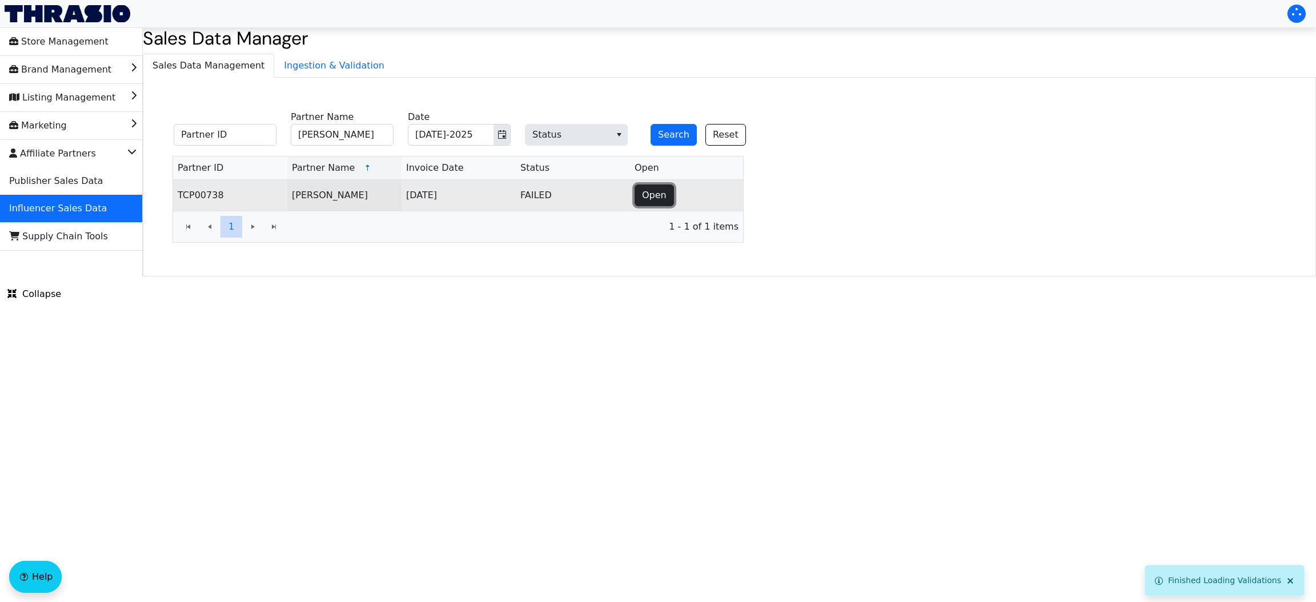
click at [652, 199] on span "Open" at bounding box center [654, 195] width 25 height 14
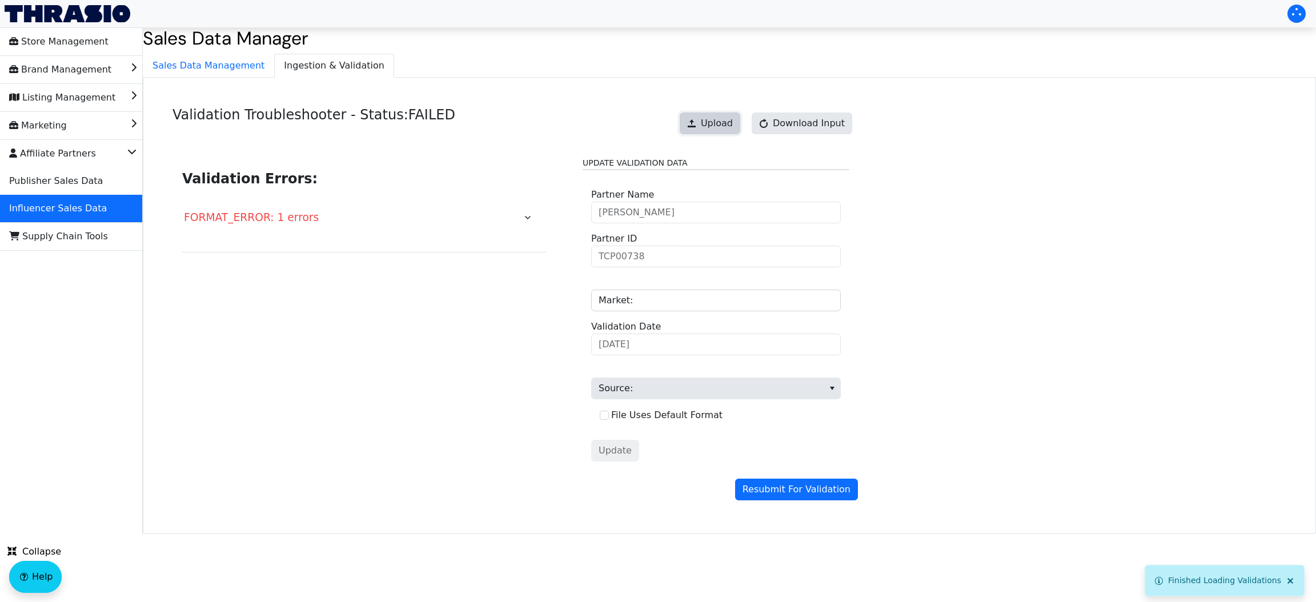
click at [729, 116] on span "Upload" at bounding box center [717, 123] width 32 height 14
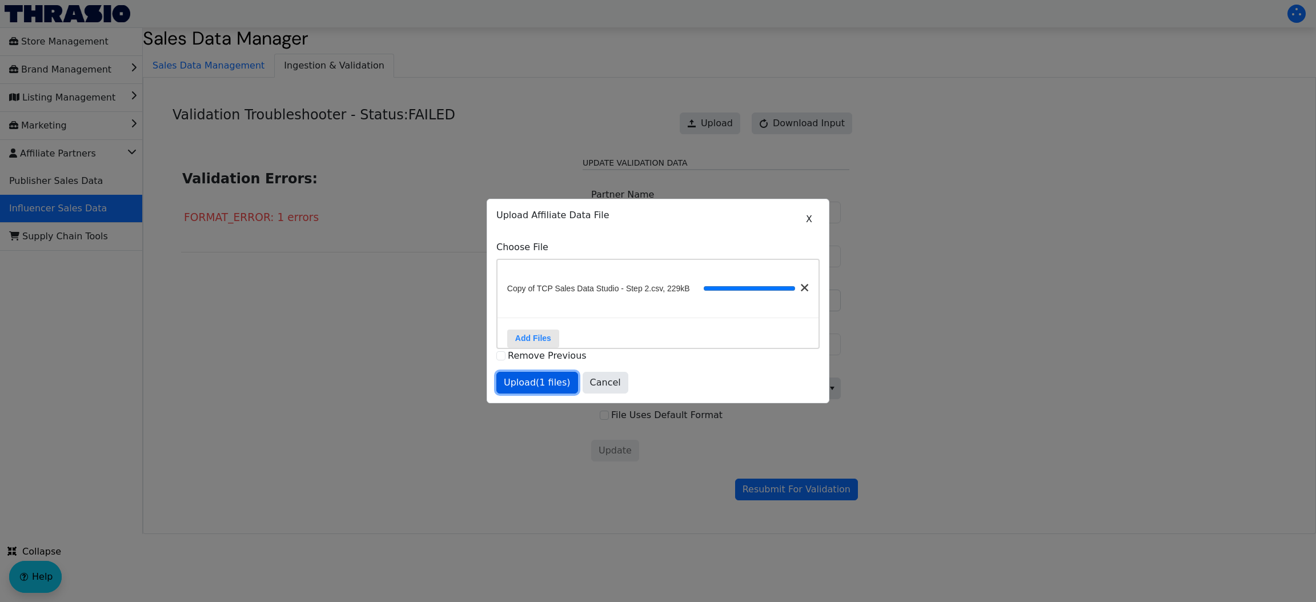
click at [540, 387] on span "Upload (1 files)" at bounding box center [537, 383] width 67 height 14
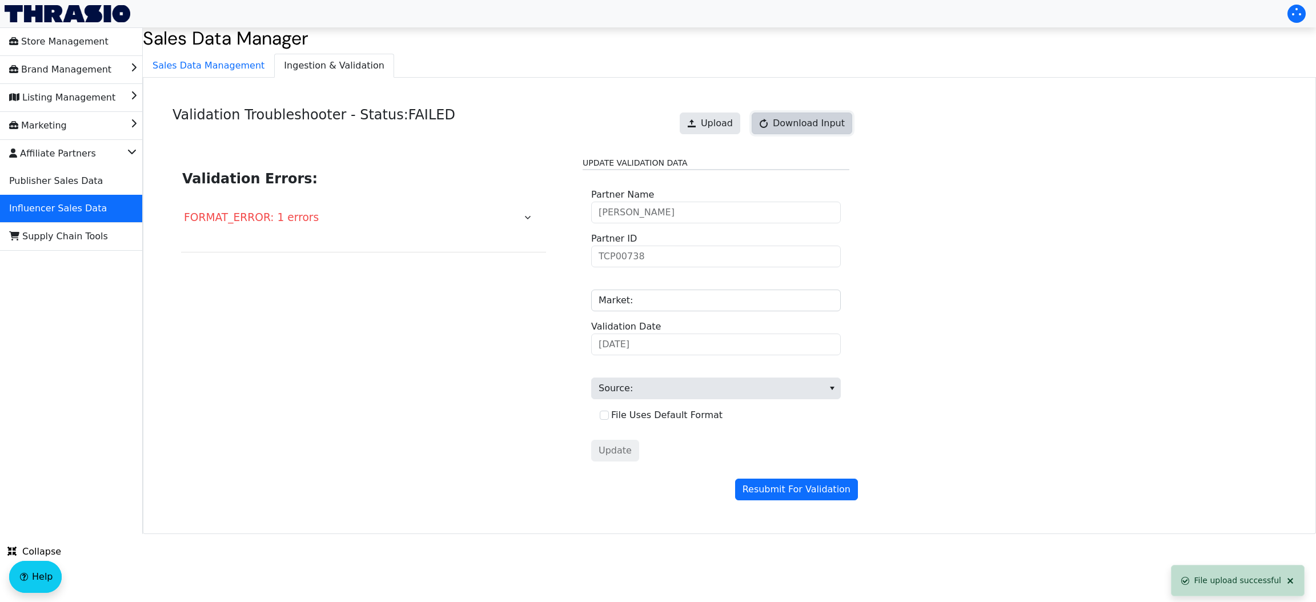
click at [785, 132] on button "Download Input" at bounding box center [801, 123] width 100 height 22
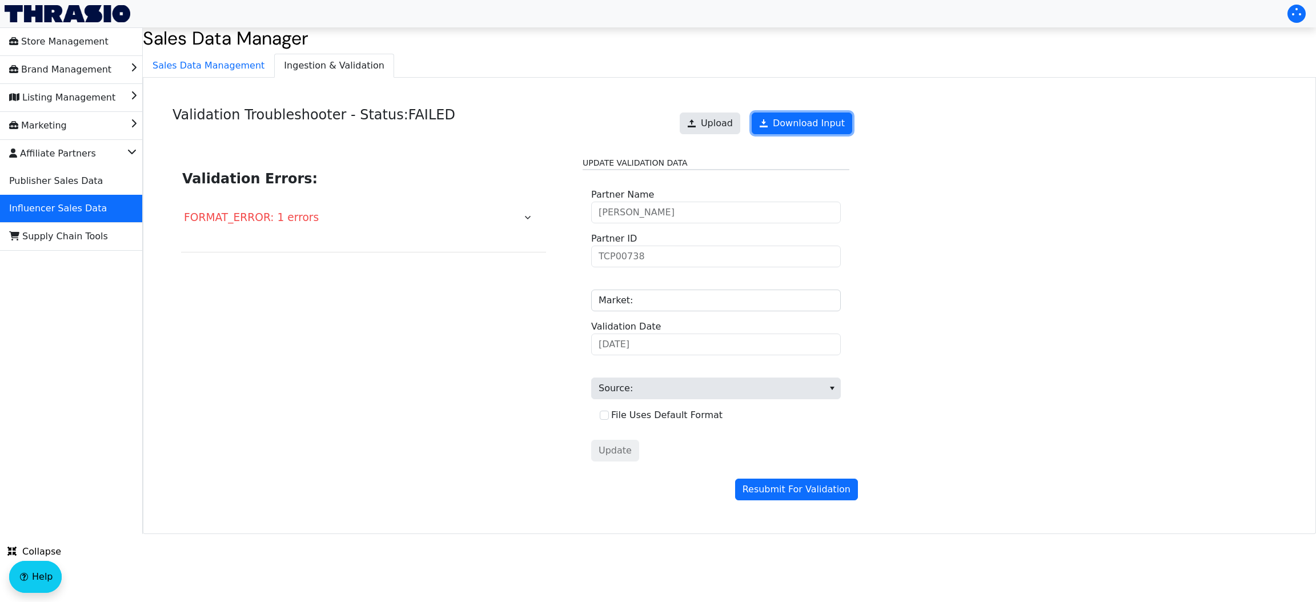
click at [785, 132] on link "Download Input" at bounding box center [801, 123] width 100 height 22
click at [39, 329] on div "Store Management Brand Management Listing Management Marketing Affiliate Partne…" at bounding box center [71, 280] width 143 height 506
